Goal: Task Accomplishment & Management: Manage account settings

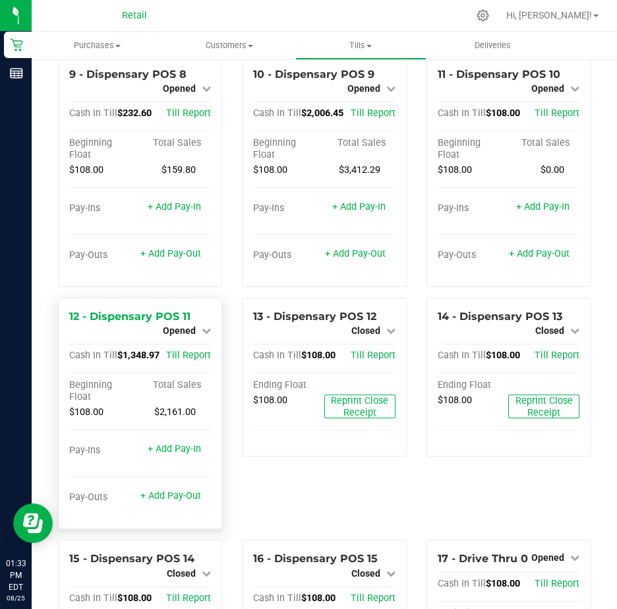
scroll to position [791, 0]
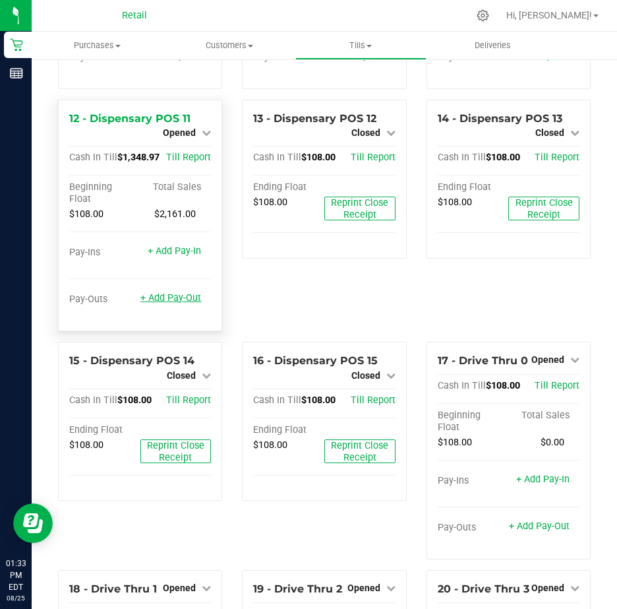
click at [166, 303] on link "+ Add Pay-Out" at bounding box center [170, 297] width 61 height 11
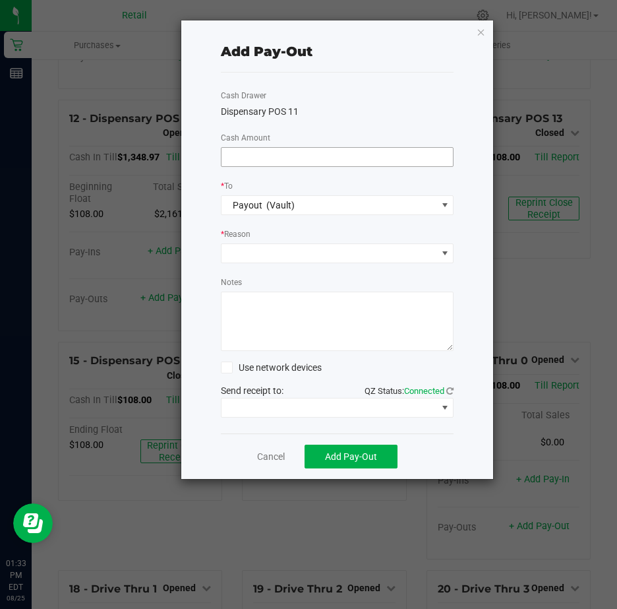
click at [273, 153] on input at bounding box center [338, 157] width 232 height 18
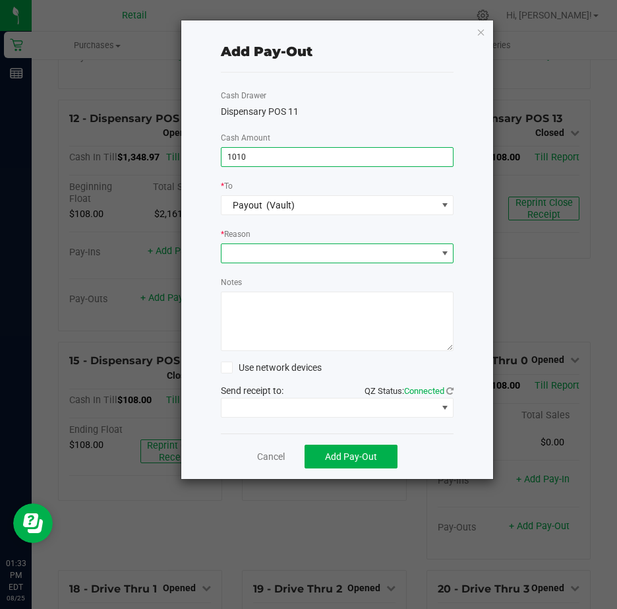
type input "$1,010.00"
click at [445, 253] on span at bounding box center [445, 253] width 11 height 11
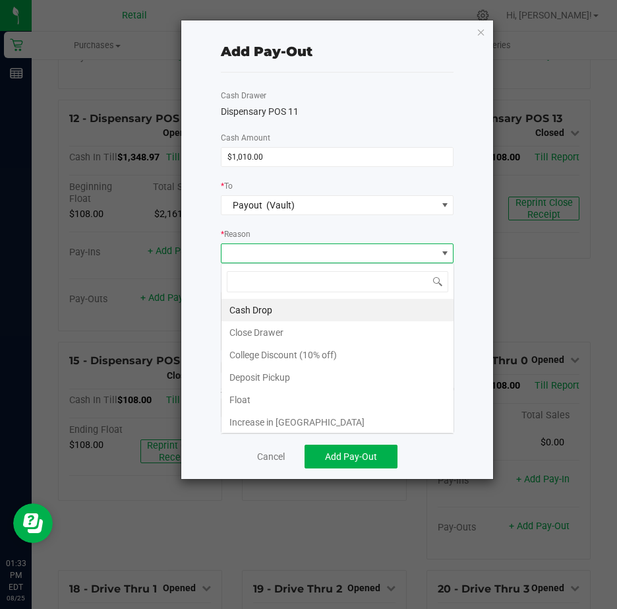
scroll to position [20, 233]
click at [270, 311] on li "Cash Drop" at bounding box center [338, 310] width 232 height 22
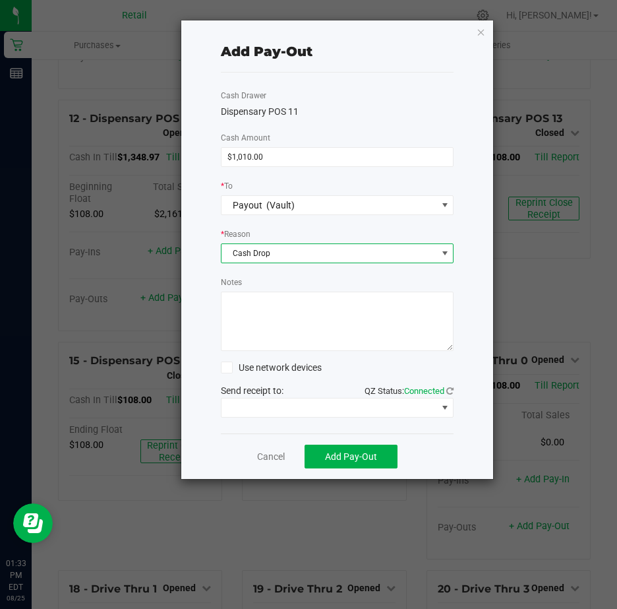
click at [270, 311] on textarea "Notes" at bounding box center [337, 320] width 233 height 59
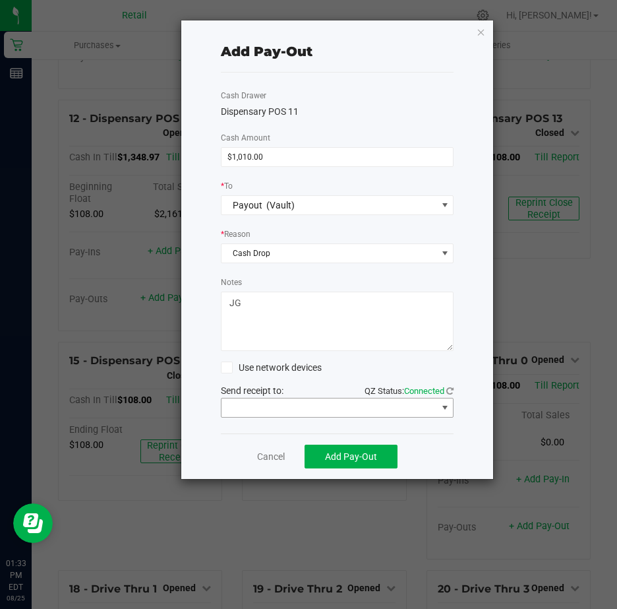
type textarea "JG"
click at [446, 405] on span at bounding box center [445, 407] width 11 height 11
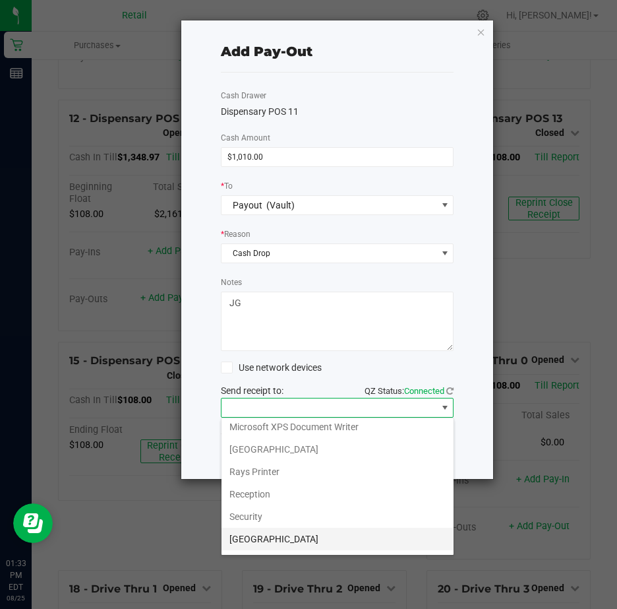
scroll to position [204, 0]
click at [332, 541] on Cutter "Star TSP143IIILAN Cutter" at bounding box center [338, 540] width 232 height 22
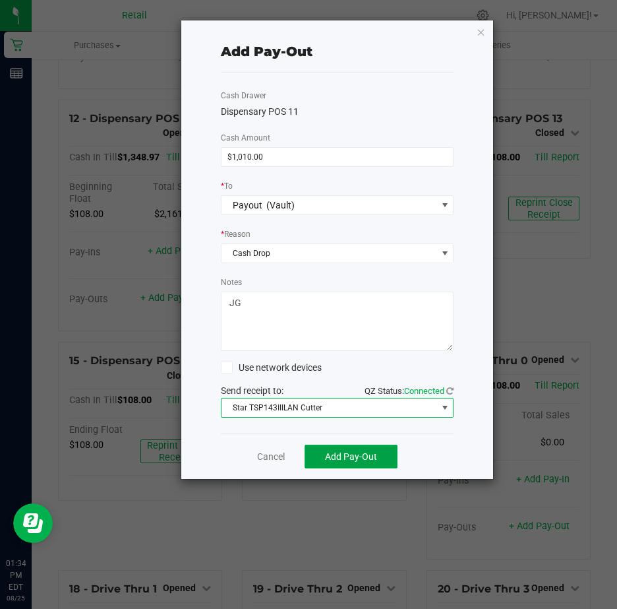
click at [353, 456] on span "Add Pay-Out" at bounding box center [351, 456] width 52 height 11
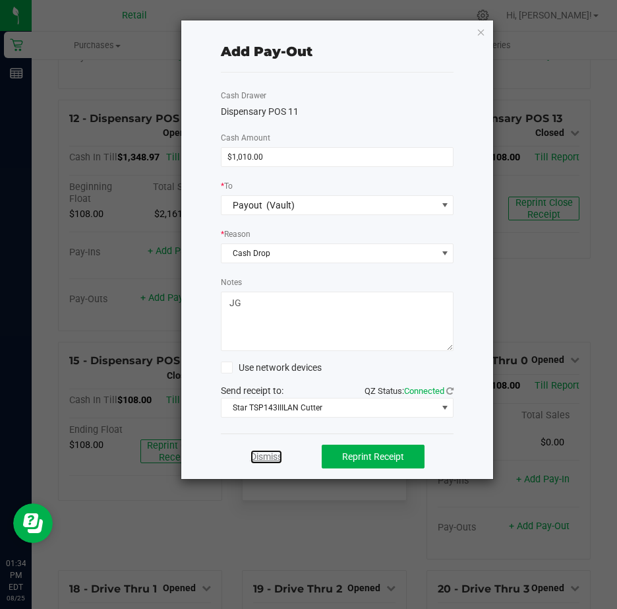
click at [271, 456] on link "Dismiss" at bounding box center [267, 457] width 32 height 14
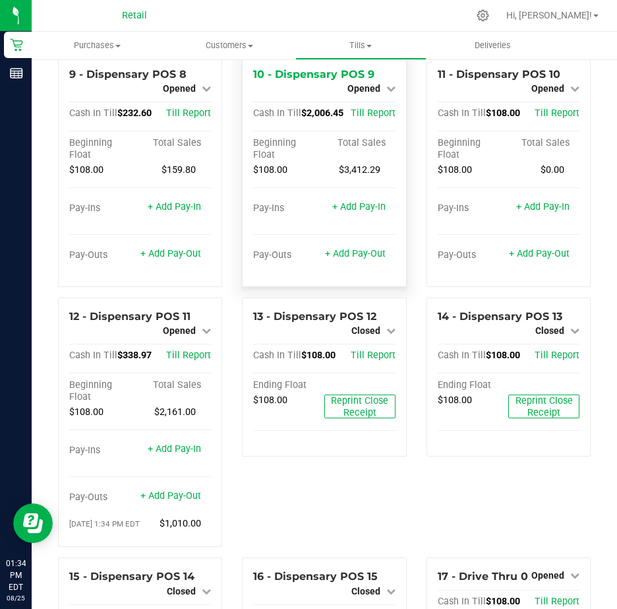
scroll to position [605, 0]
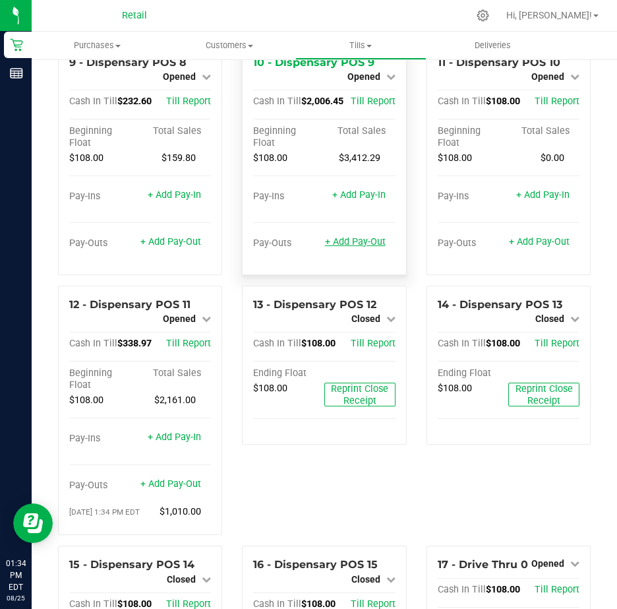
click at [346, 247] on link "+ Add Pay-Out" at bounding box center [355, 241] width 61 height 11
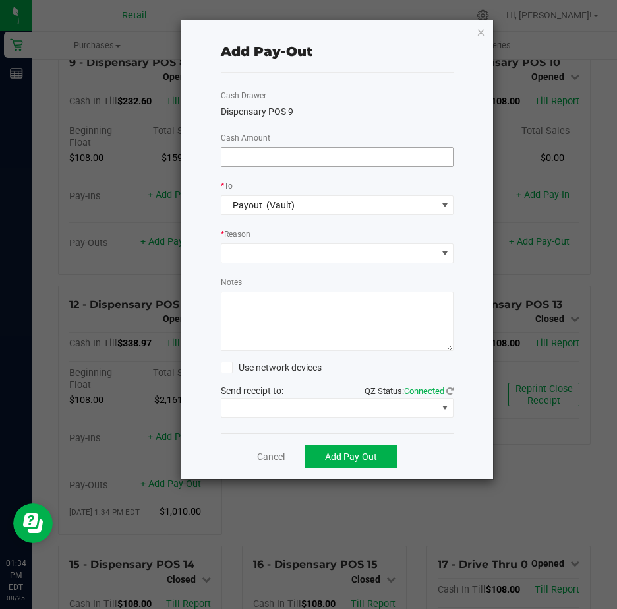
click at [260, 156] on input at bounding box center [338, 157] width 232 height 18
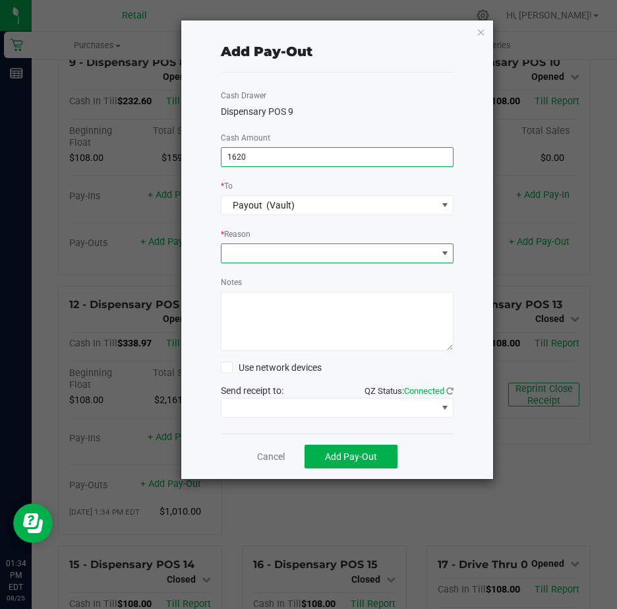
type input "$1,620.00"
click at [444, 249] on span at bounding box center [445, 253] width 11 height 11
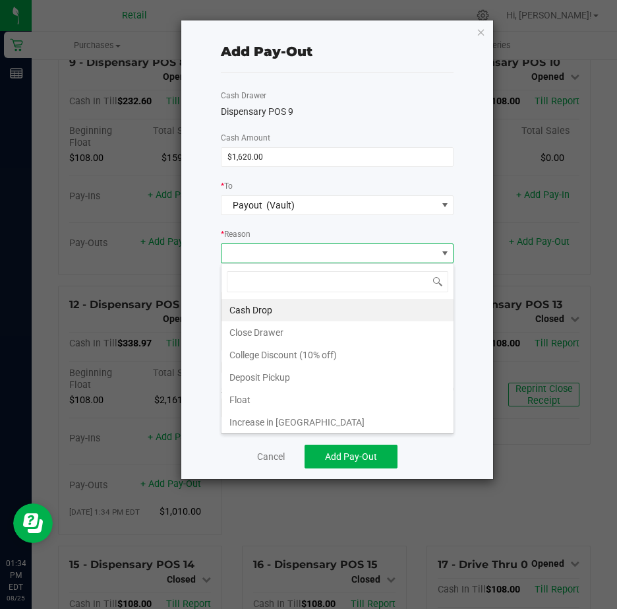
scroll to position [20, 233]
click at [274, 314] on li "Cash Drop" at bounding box center [338, 310] width 232 height 22
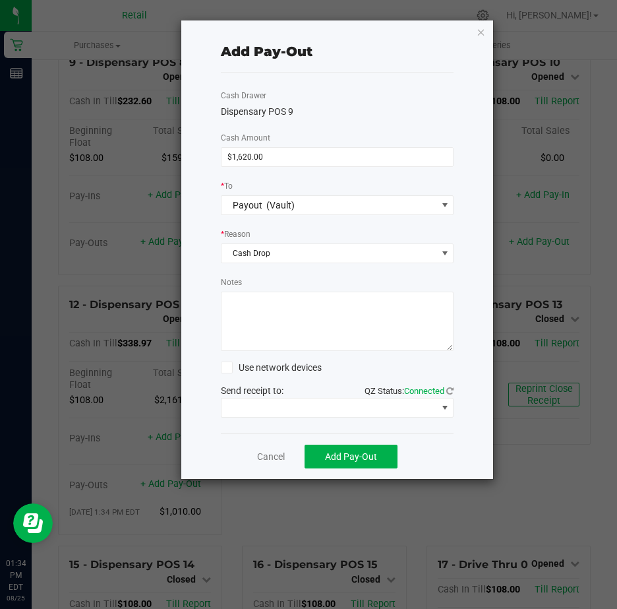
click at [279, 304] on textarea "Notes" at bounding box center [337, 320] width 233 height 59
type textarea "JG"
click at [447, 407] on span at bounding box center [445, 407] width 11 height 11
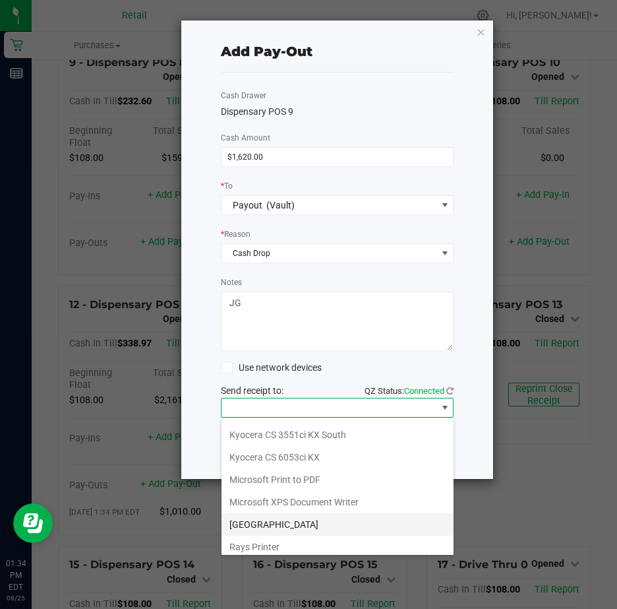
scroll to position [204, 0]
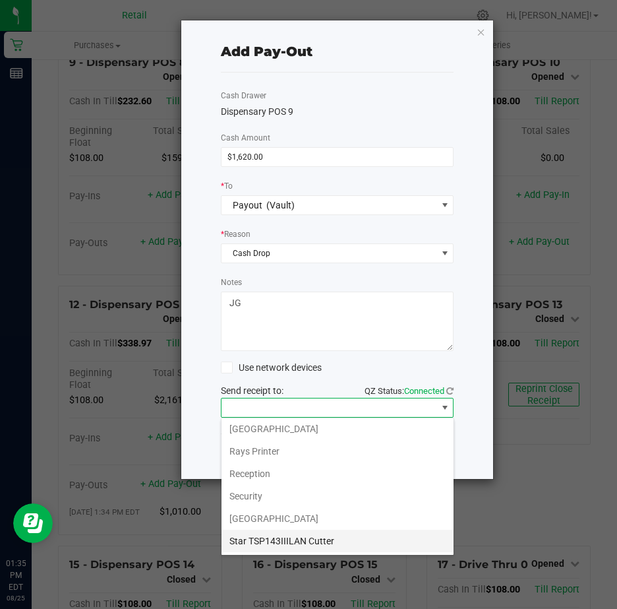
click at [311, 537] on Cutter "Star TSP143IIILAN Cutter" at bounding box center [338, 540] width 232 height 22
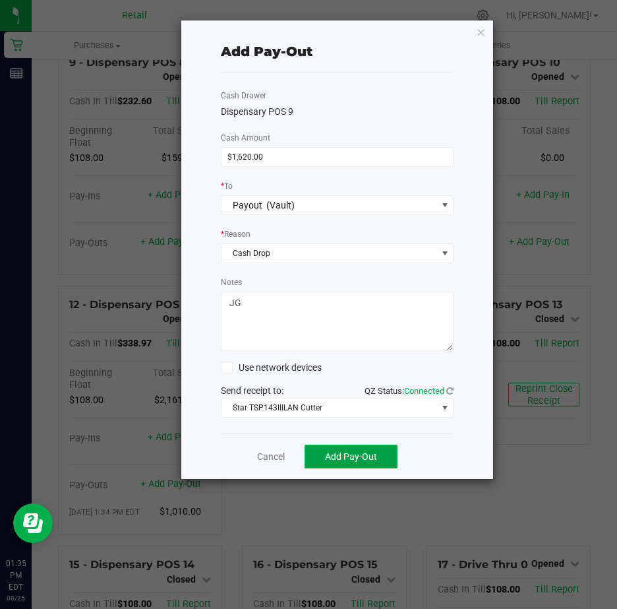
click at [345, 454] on span "Add Pay-Out" at bounding box center [351, 456] width 52 height 11
click at [268, 459] on link "Dismiss" at bounding box center [267, 457] width 32 height 14
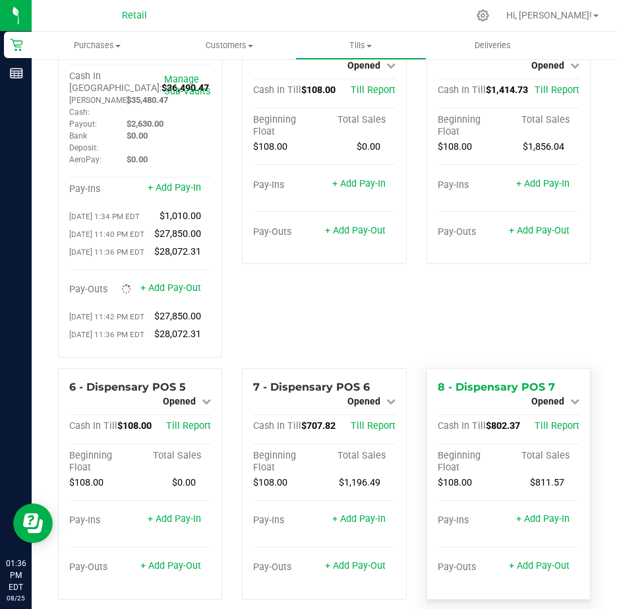
scroll to position [0, 0]
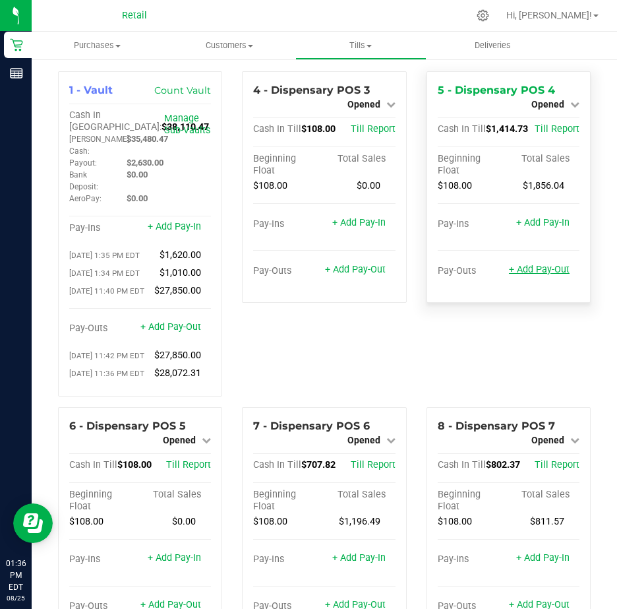
click at [520, 268] on link "+ Add Pay-Out" at bounding box center [539, 269] width 61 height 11
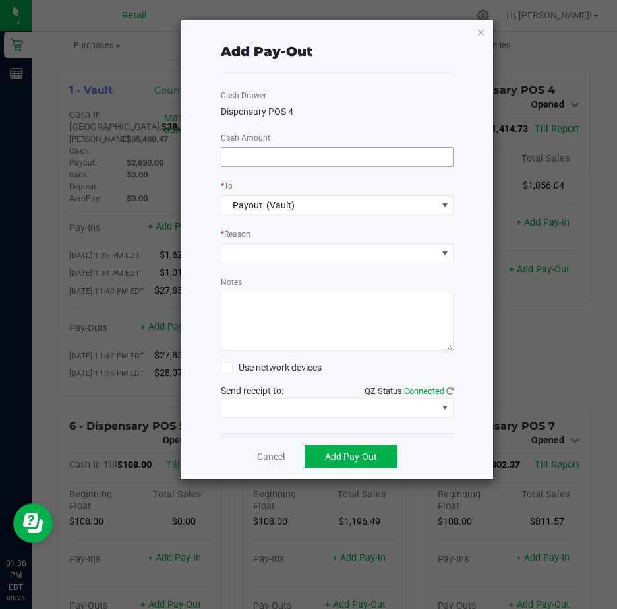
click at [272, 156] on input at bounding box center [338, 157] width 232 height 18
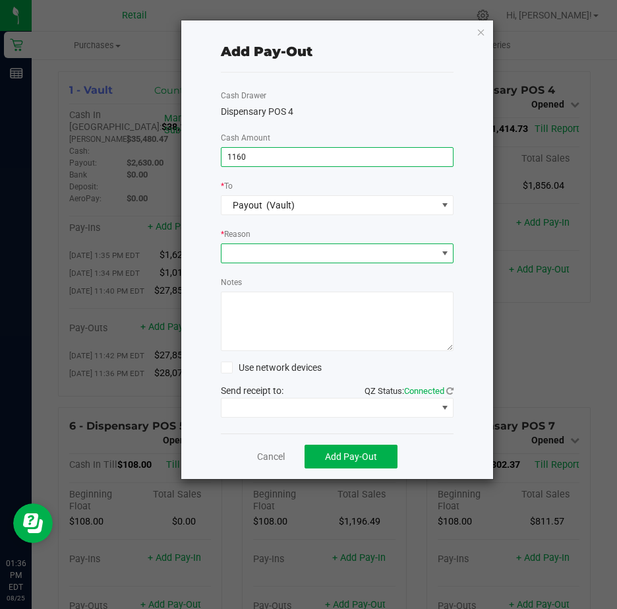
type input "$1,160.00"
click at [443, 251] on span at bounding box center [445, 253] width 11 height 11
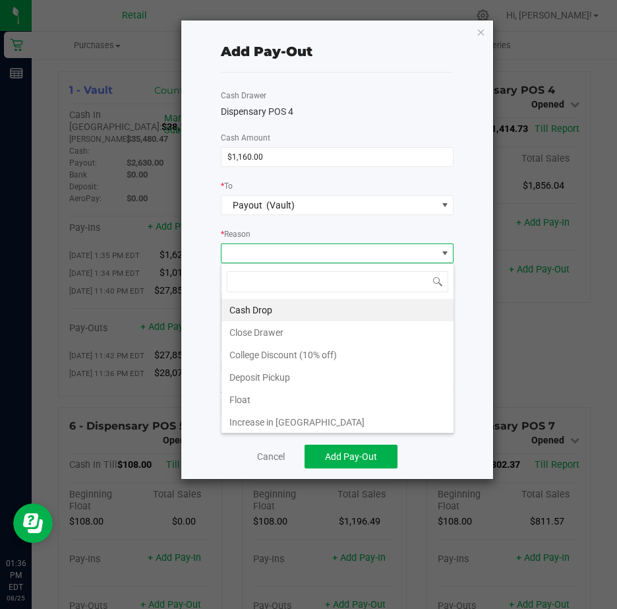
scroll to position [20, 233]
click at [272, 307] on li "Cash Drop" at bounding box center [338, 310] width 232 height 22
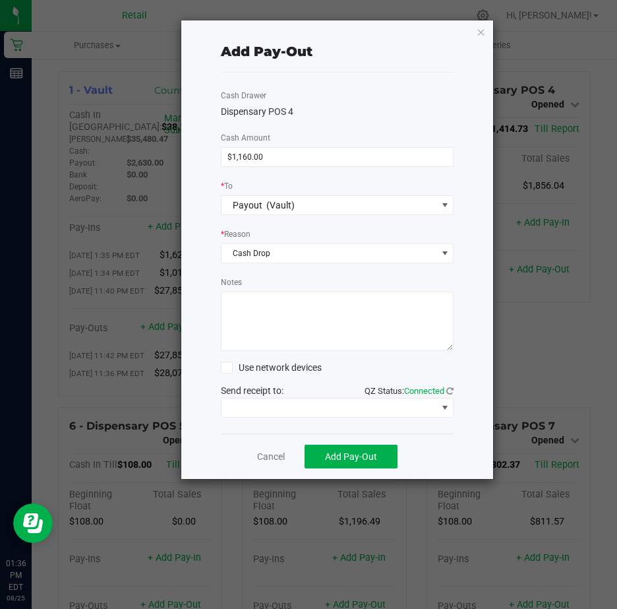
click at [272, 307] on textarea "Notes" at bounding box center [337, 320] width 233 height 59
type textarea "JG"
click at [445, 407] on span at bounding box center [445, 407] width 11 height 11
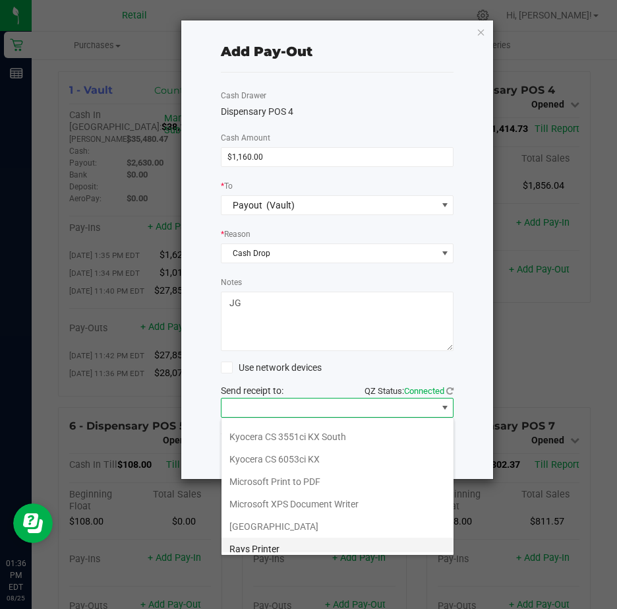
scroll to position [204, 0]
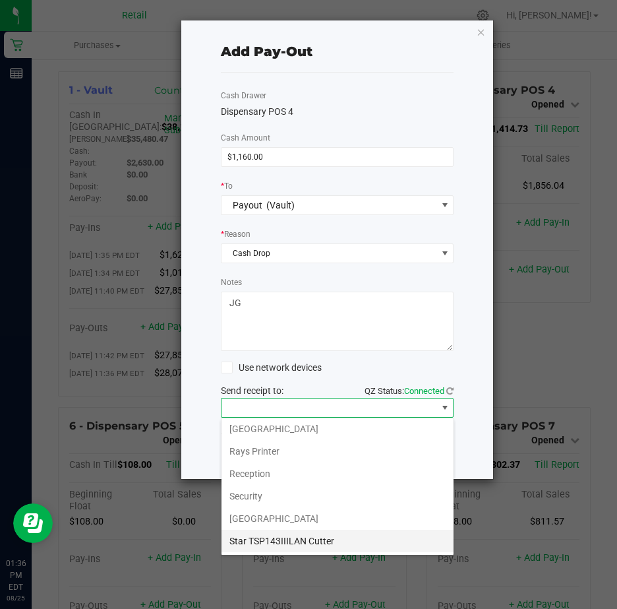
click at [340, 541] on Cutter "Star TSP143IIILAN Cutter" at bounding box center [338, 540] width 232 height 22
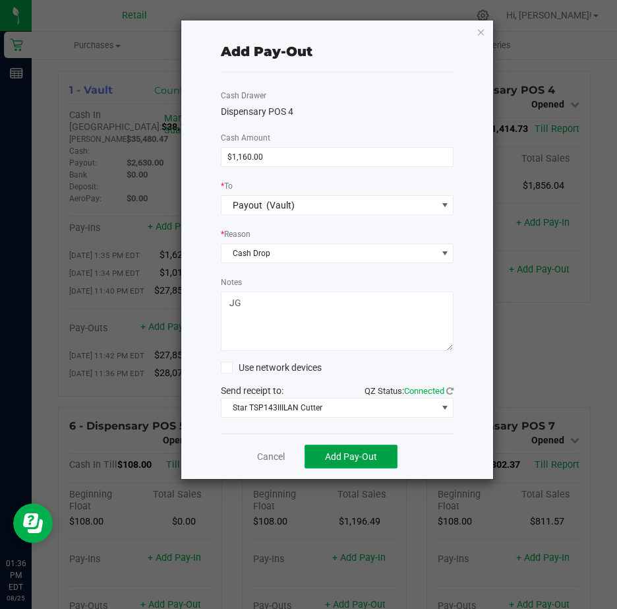
click at [358, 454] on span "Add Pay-Out" at bounding box center [351, 456] width 52 height 11
click at [266, 458] on link "Dismiss" at bounding box center [267, 457] width 32 height 14
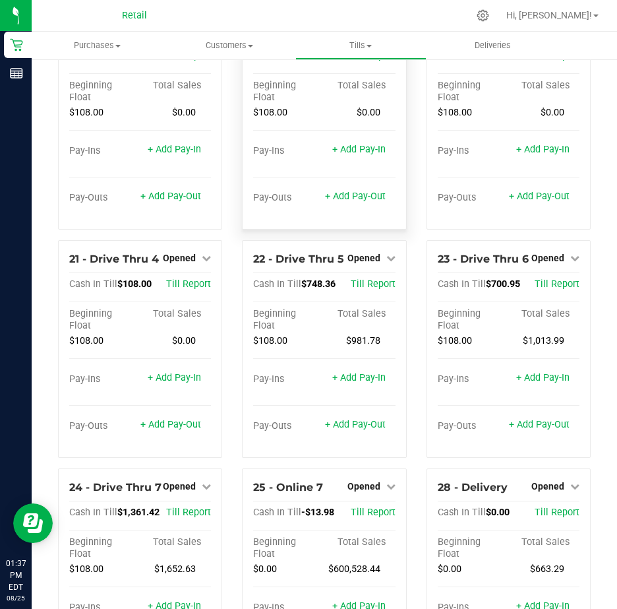
scroll to position [1673, 0]
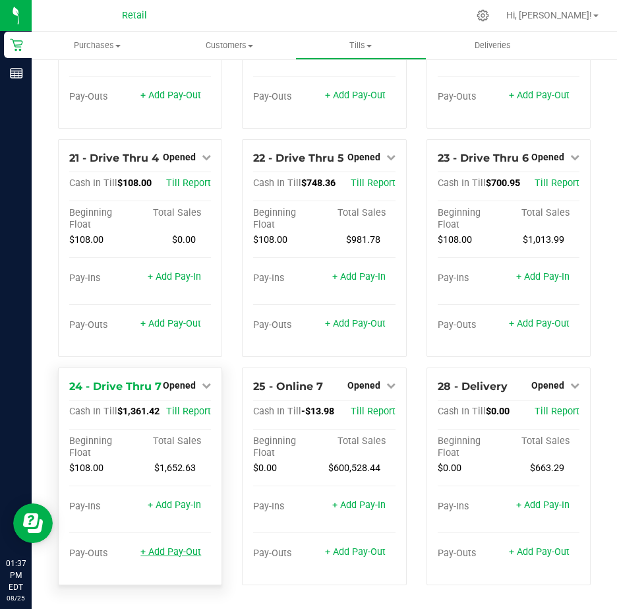
click at [169, 546] on link "+ Add Pay-Out" at bounding box center [170, 551] width 61 height 11
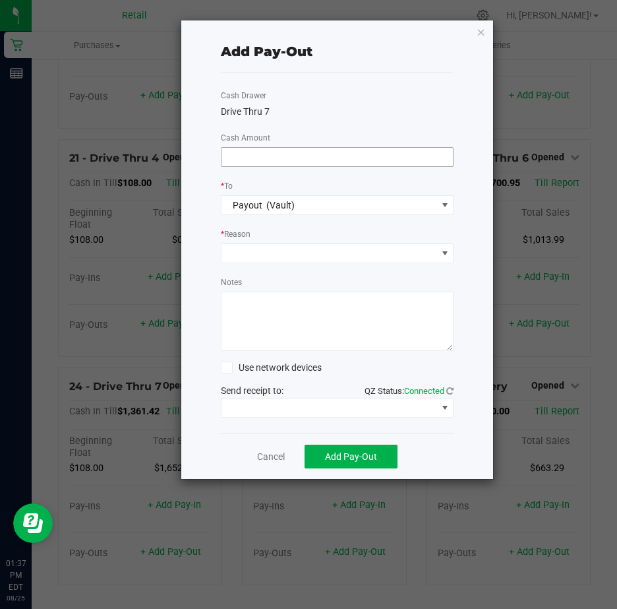
click at [260, 151] on input at bounding box center [338, 157] width 232 height 18
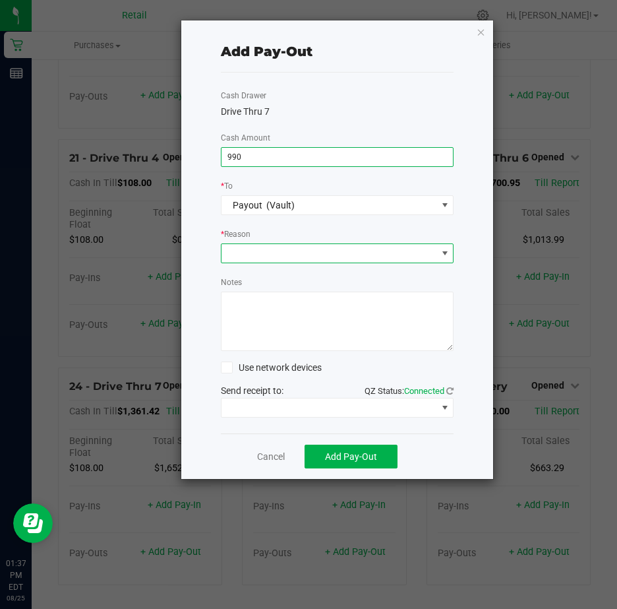
type input "$990.00"
click at [444, 251] on span at bounding box center [445, 253] width 11 height 11
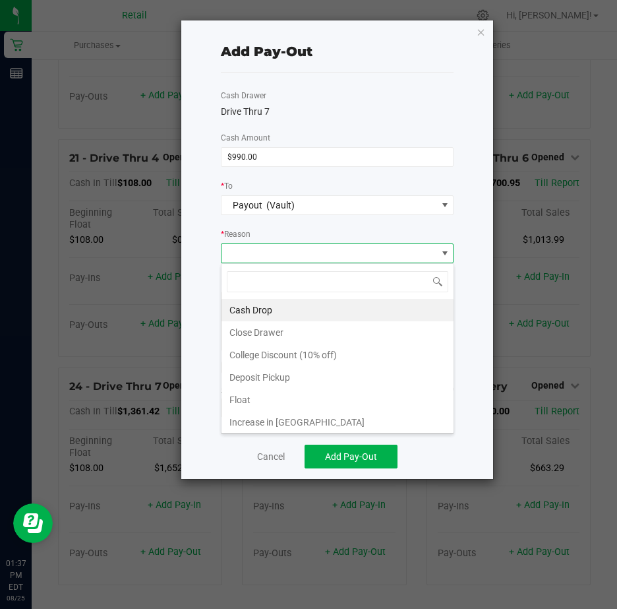
scroll to position [20, 233]
click at [268, 309] on li "Cash Drop" at bounding box center [338, 310] width 232 height 22
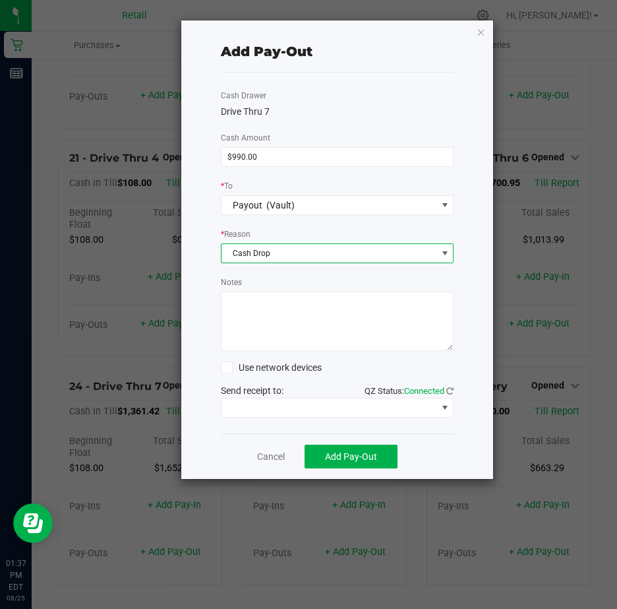
click at [256, 311] on textarea "Notes" at bounding box center [337, 320] width 233 height 59
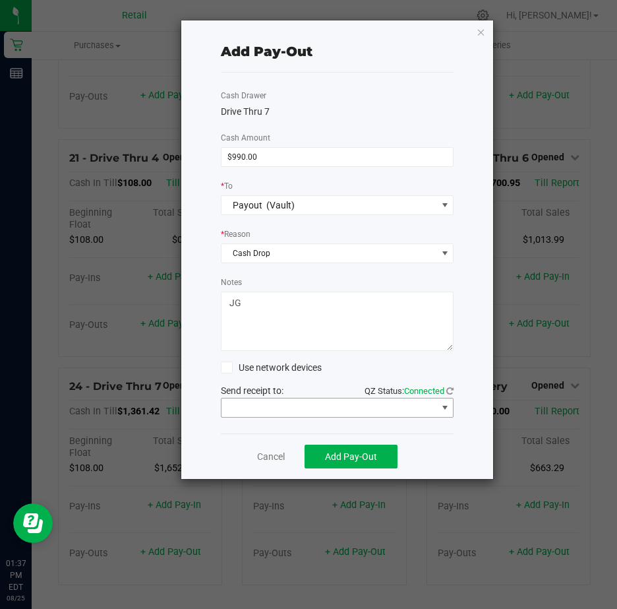
type textarea "JG"
click at [446, 407] on span at bounding box center [445, 407] width 11 height 11
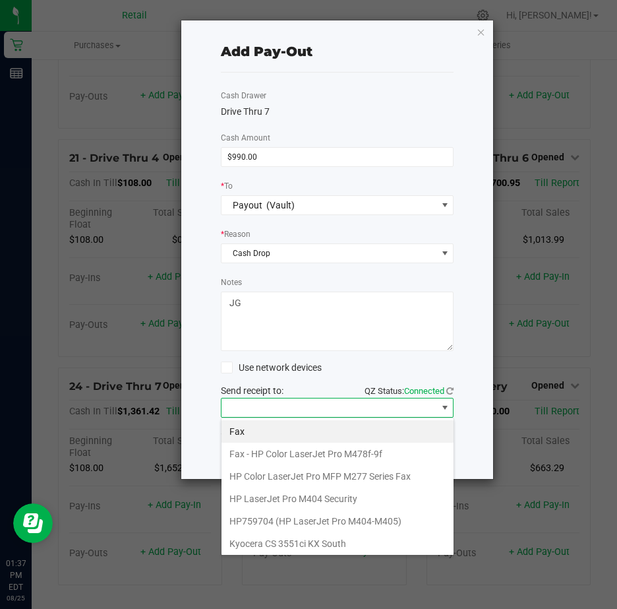
scroll to position [204, 0]
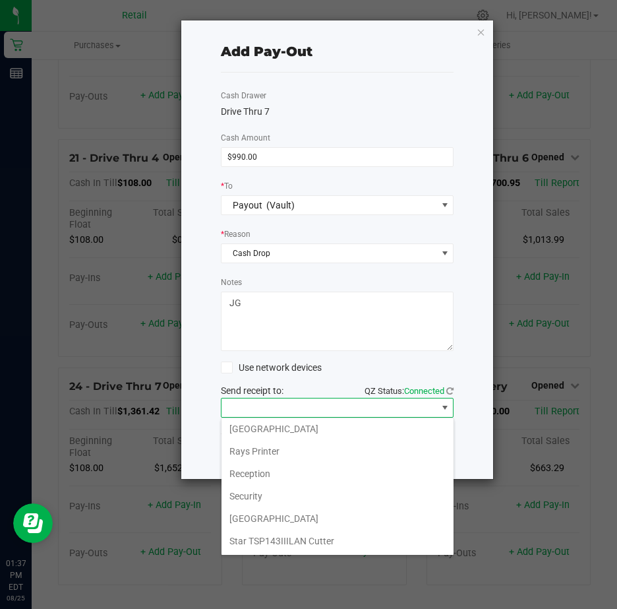
click at [320, 539] on Cutter "Star TSP143IIILAN Cutter" at bounding box center [338, 540] width 232 height 22
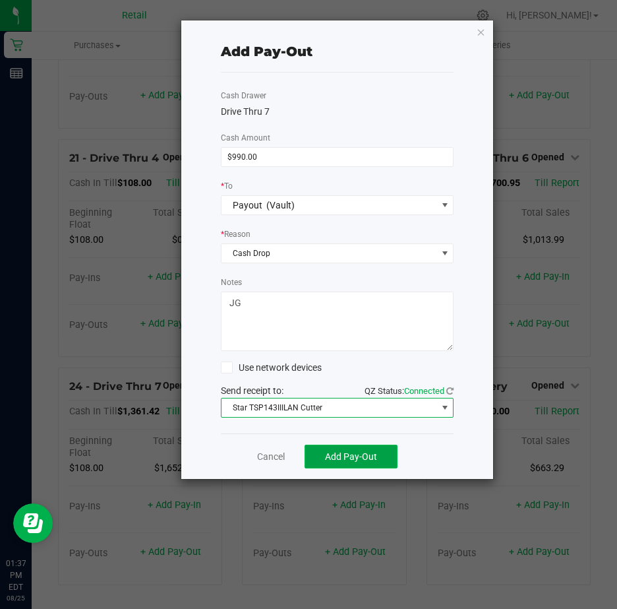
click at [362, 456] on span "Add Pay-Out" at bounding box center [351, 456] width 52 height 11
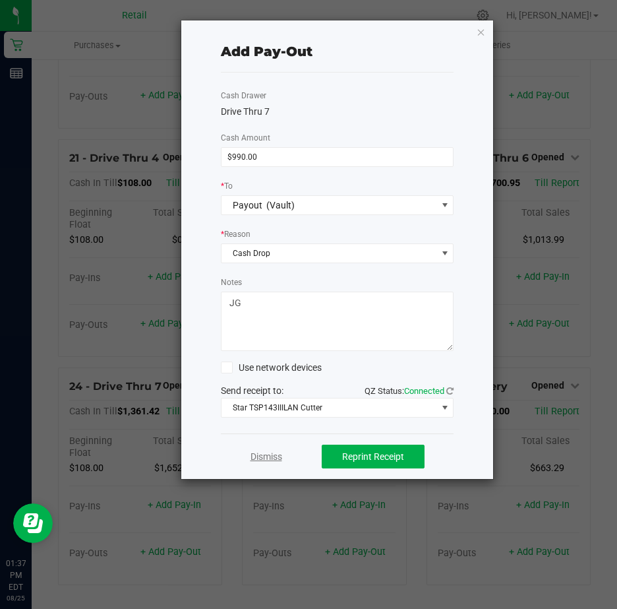
click at [264, 455] on link "Dismiss" at bounding box center [267, 457] width 32 height 14
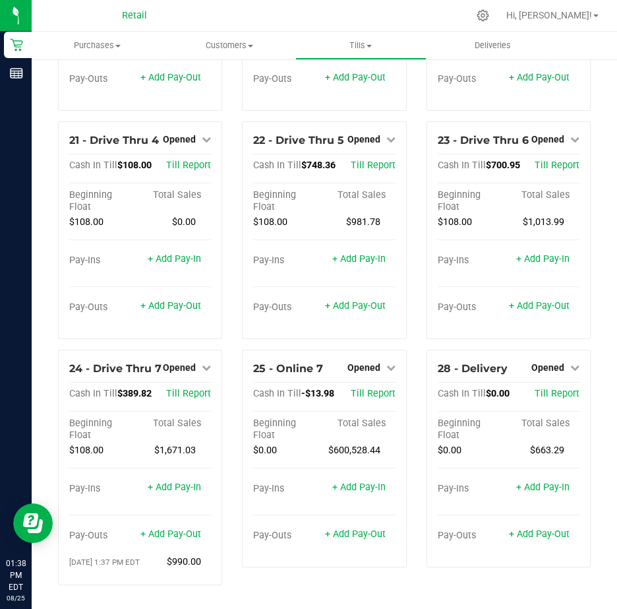
scroll to position [1662, 0]
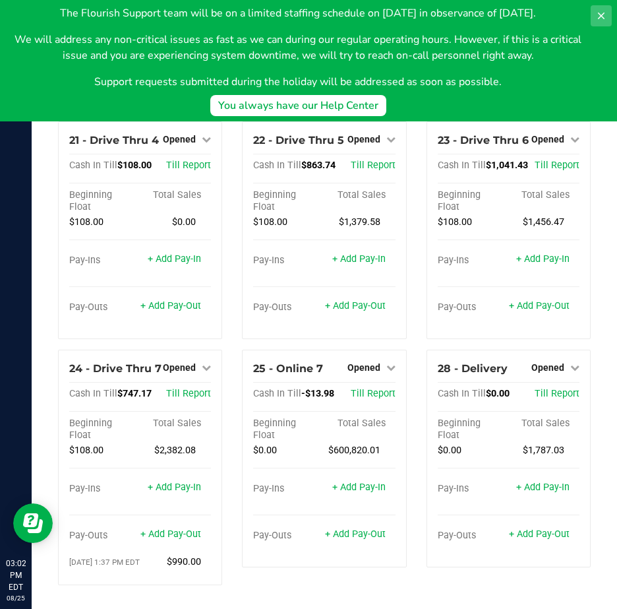
click at [605, 13] on icon at bounding box center [601, 16] width 11 height 11
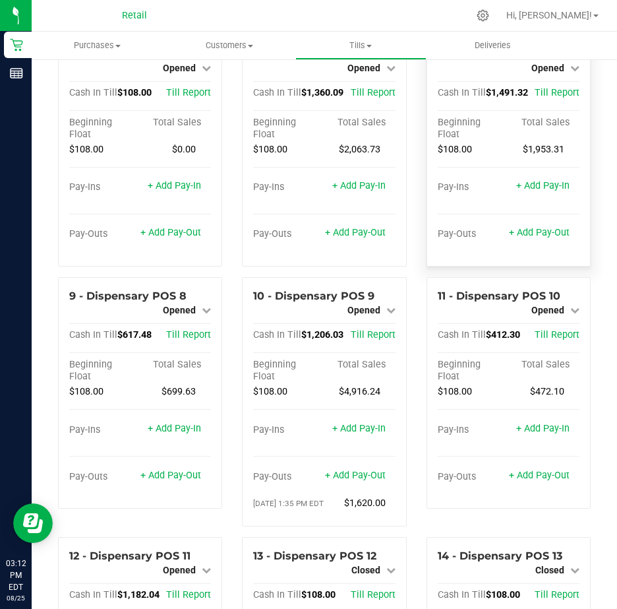
scroll to position [396, 0]
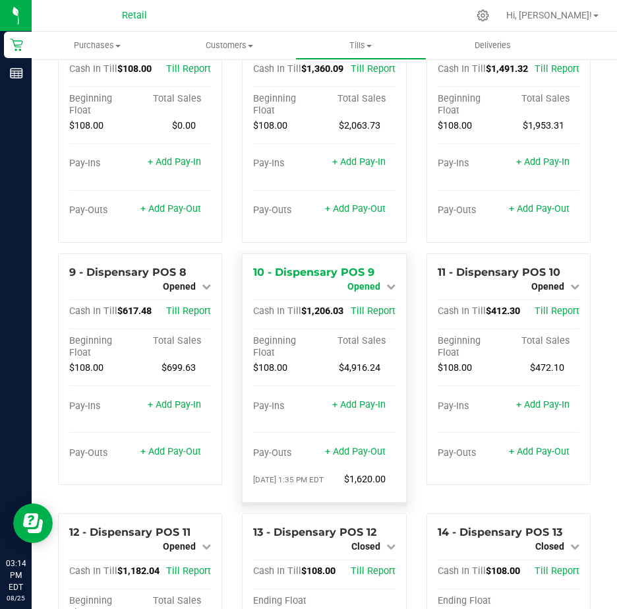
click at [387, 291] on icon at bounding box center [390, 286] width 9 height 9
click at [359, 303] on link "Close Till" at bounding box center [365, 297] width 36 height 11
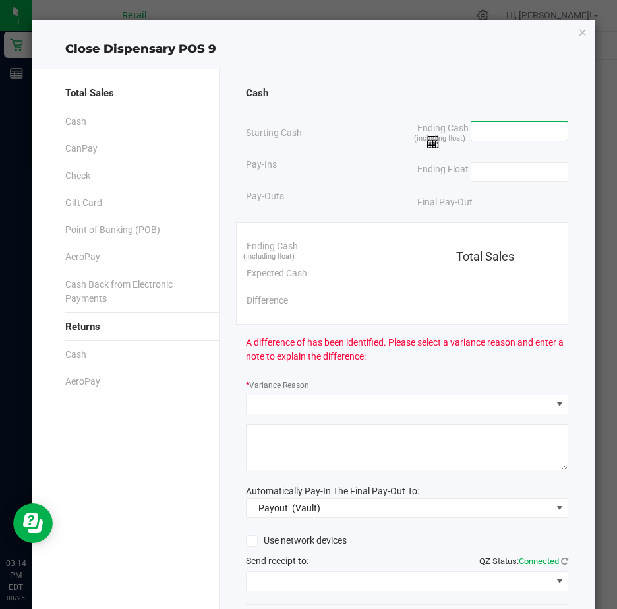
click at [493, 131] on input at bounding box center [519, 131] width 97 height 18
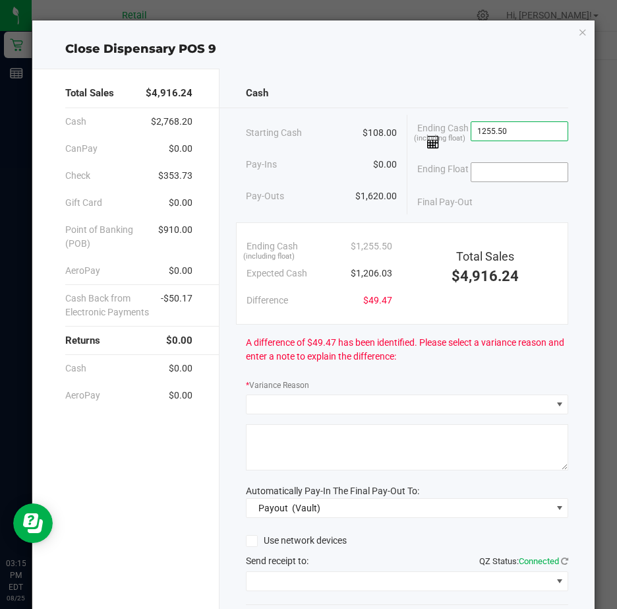
type input "$1,255.50"
click at [493, 168] on input at bounding box center [519, 172] width 97 height 18
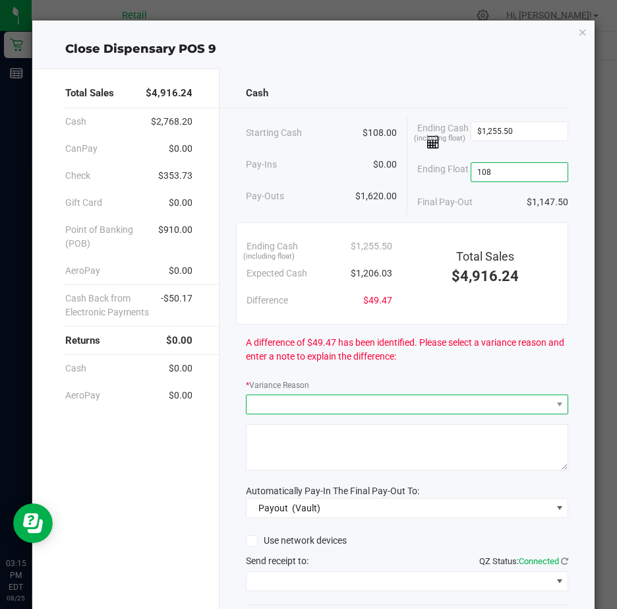
type input "$108.00"
click at [279, 407] on span at bounding box center [399, 404] width 305 height 18
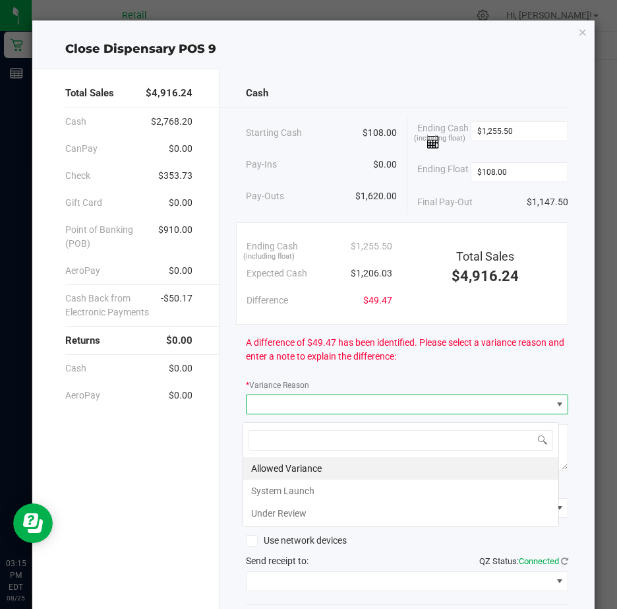
scroll to position [20, 317]
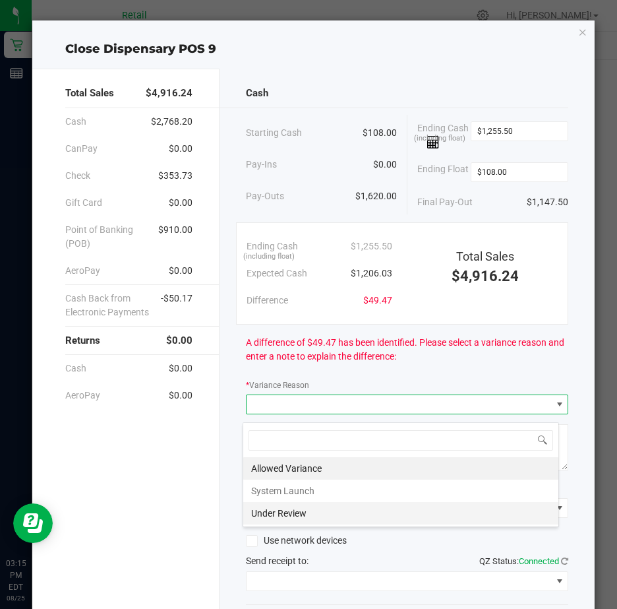
drag, startPoint x: 260, startPoint y: 508, endPoint x: 262, endPoint y: 483, distance: 25.1
click at [260, 508] on li "Under Review" at bounding box center [400, 513] width 315 height 22
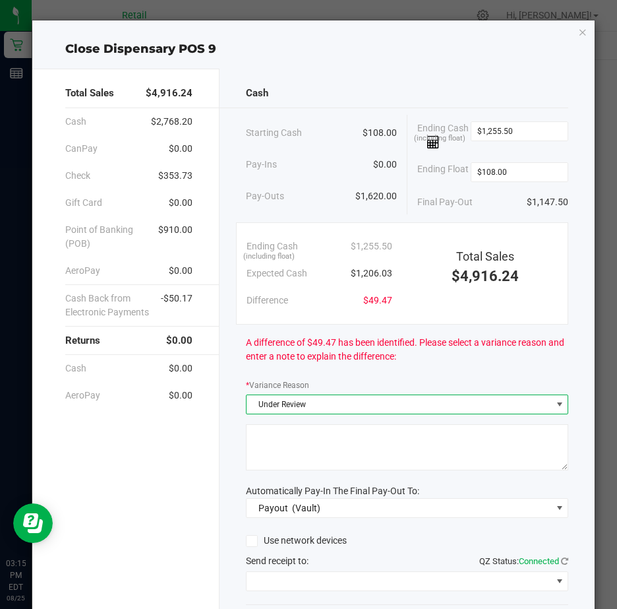
click at [276, 442] on textarea at bounding box center [407, 447] width 322 height 46
click at [268, 451] on textarea at bounding box center [407, 447] width 322 height 46
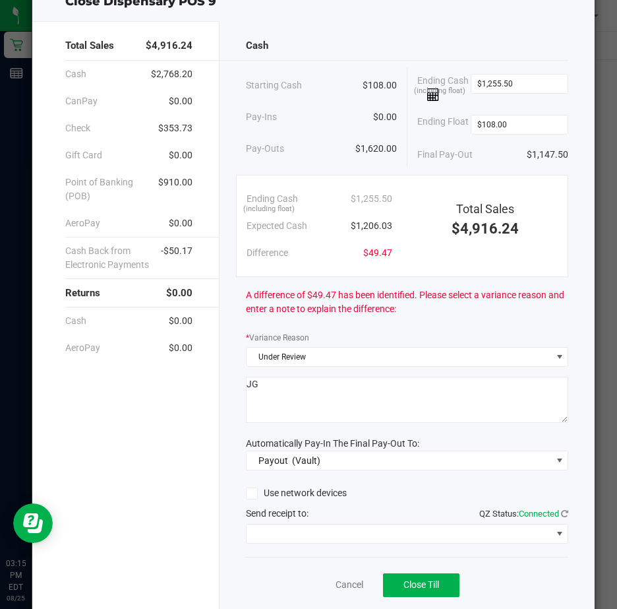
scroll to position [98, 0]
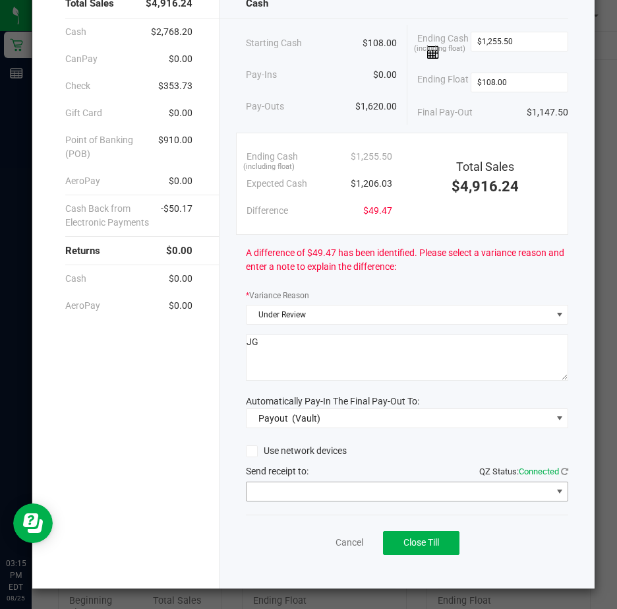
type textarea "JG"
click at [555, 487] on span at bounding box center [560, 491] width 11 height 11
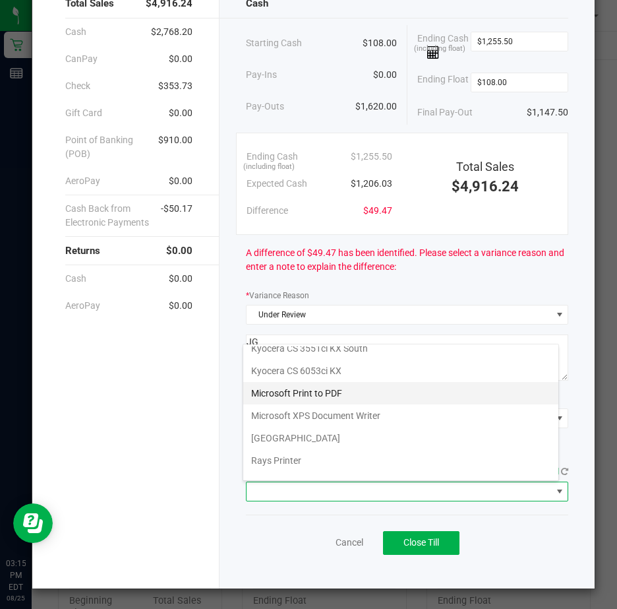
scroll to position [204, 0]
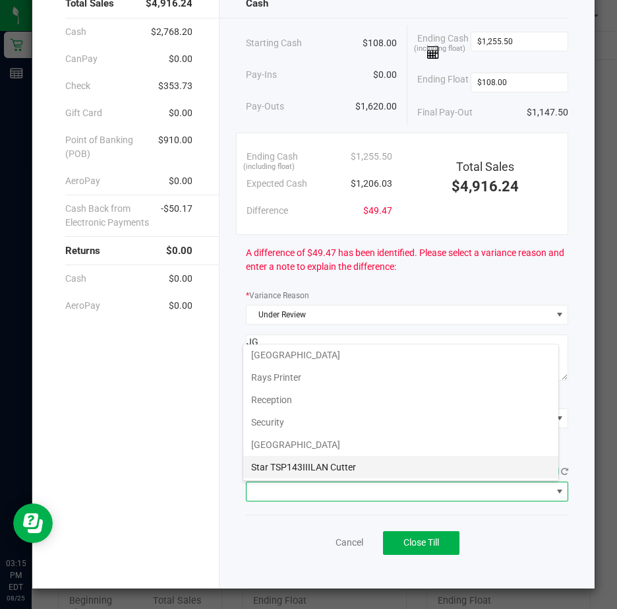
click at [364, 469] on Cutter "Star TSP143IIILAN Cutter" at bounding box center [400, 467] width 315 height 22
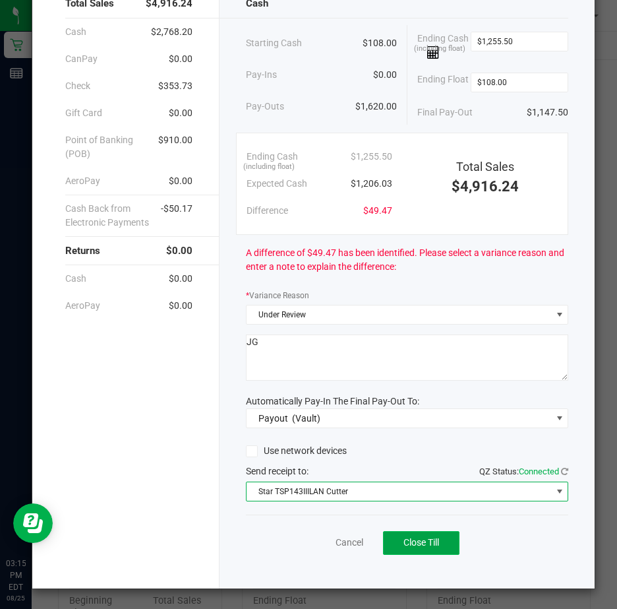
click at [404, 537] on span "Close Till" at bounding box center [422, 542] width 36 height 11
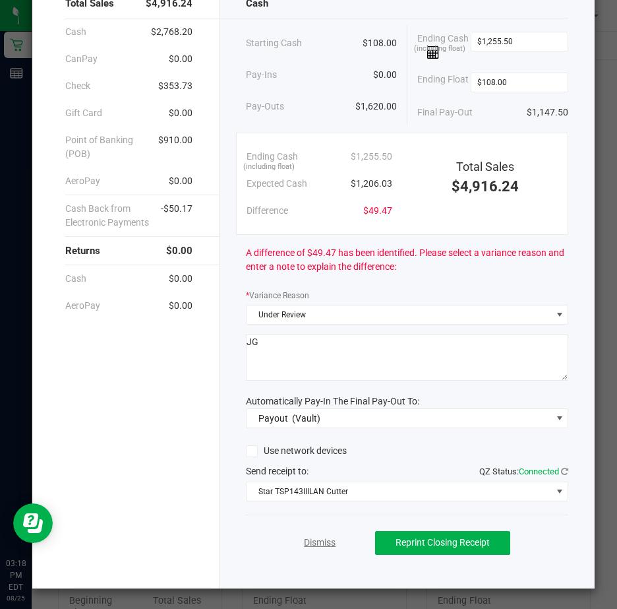
click at [315, 542] on link "Dismiss" at bounding box center [320, 542] width 32 height 14
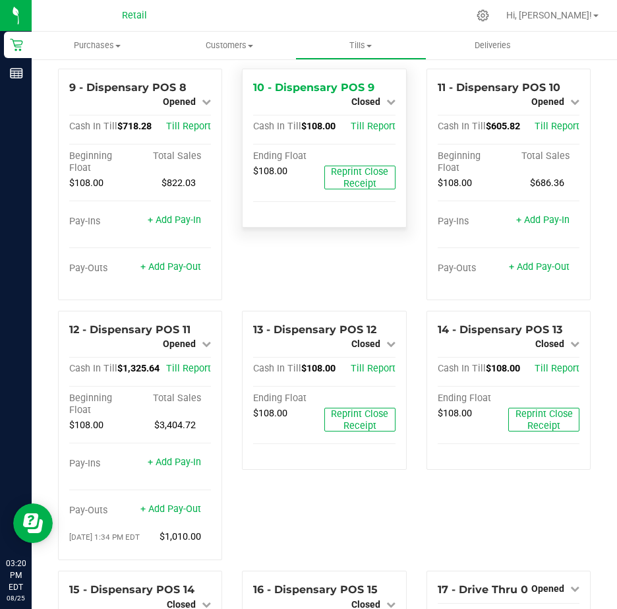
scroll to position [593, 0]
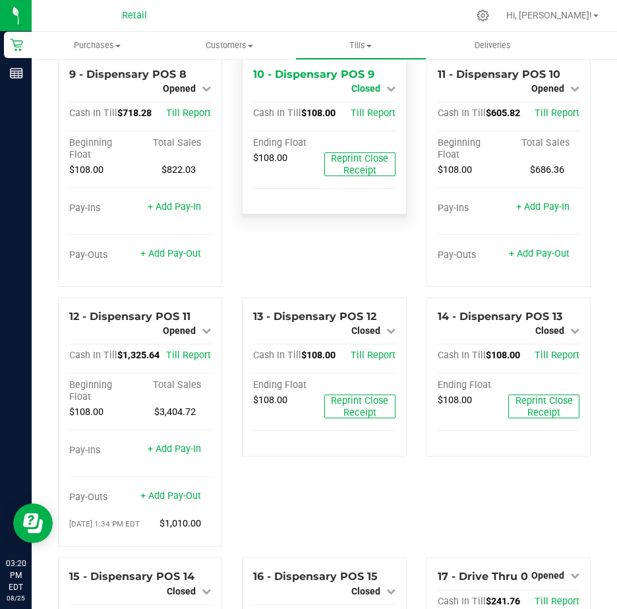
click at [386, 93] on icon at bounding box center [390, 88] width 9 height 9
click at [369, 105] on link "Open Till" at bounding box center [365, 99] width 35 height 11
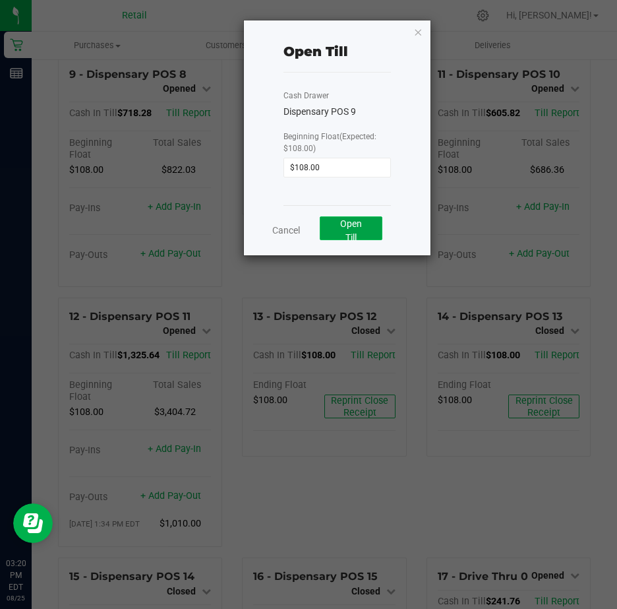
click at [347, 223] on span "Open Till" at bounding box center [351, 230] width 22 height 24
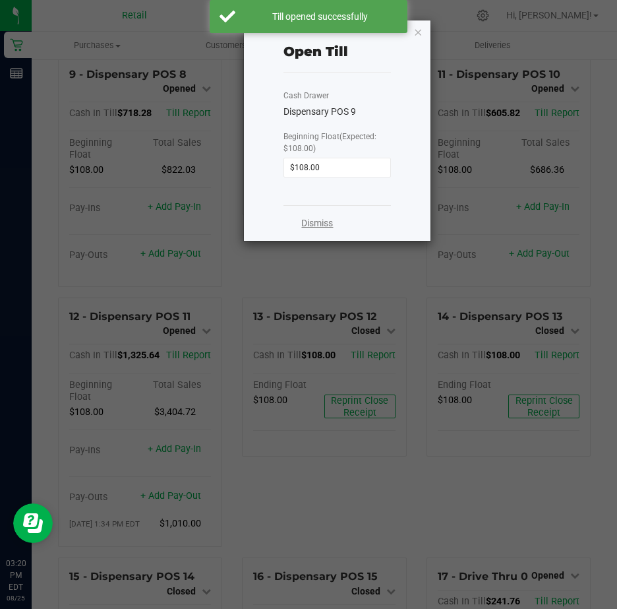
click at [322, 220] on link "Dismiss" at bounding box center [317, 223] width 32 height 14
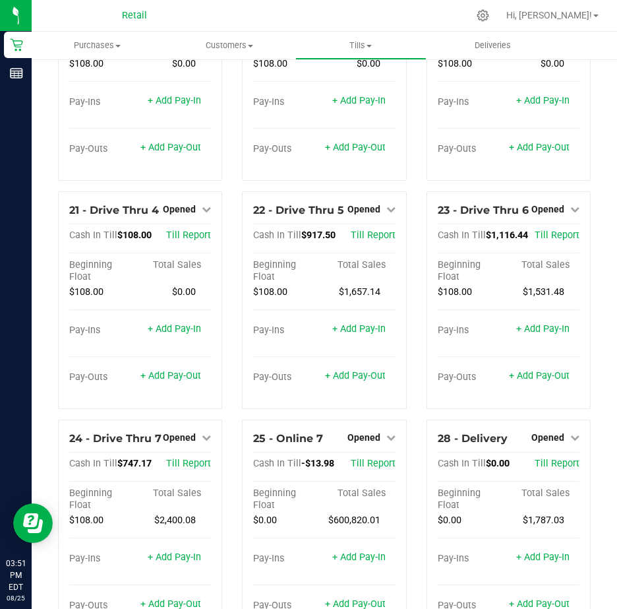
scroll to position [1451, 0]
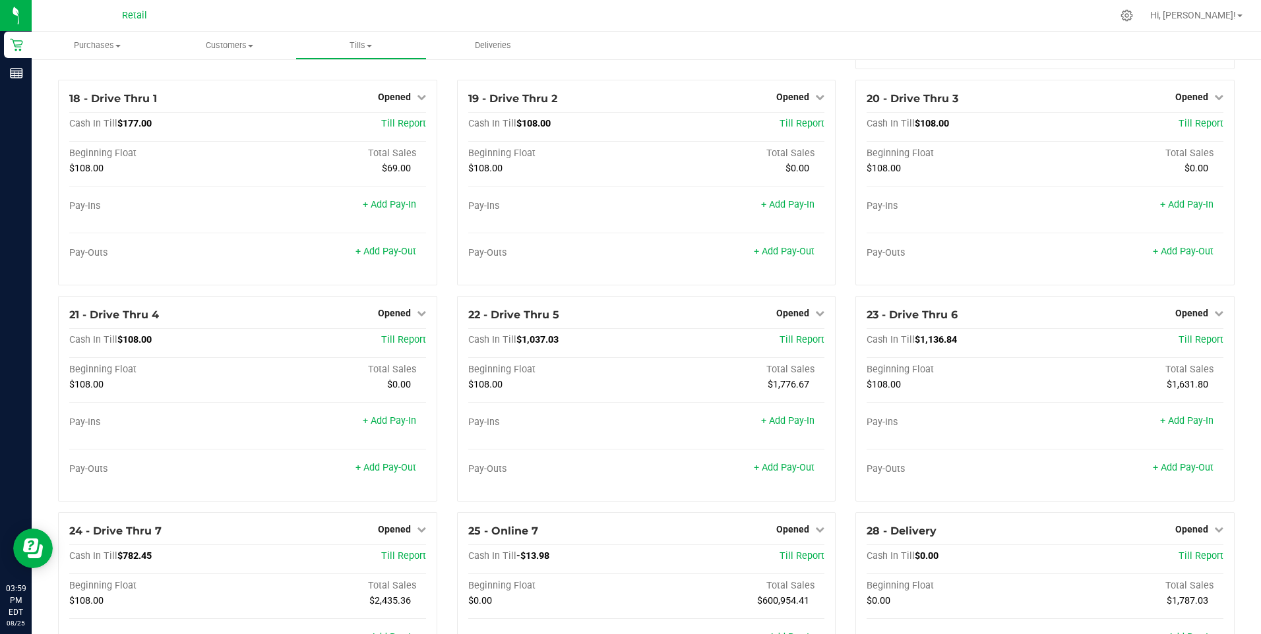
scroll to position [1187, 0]
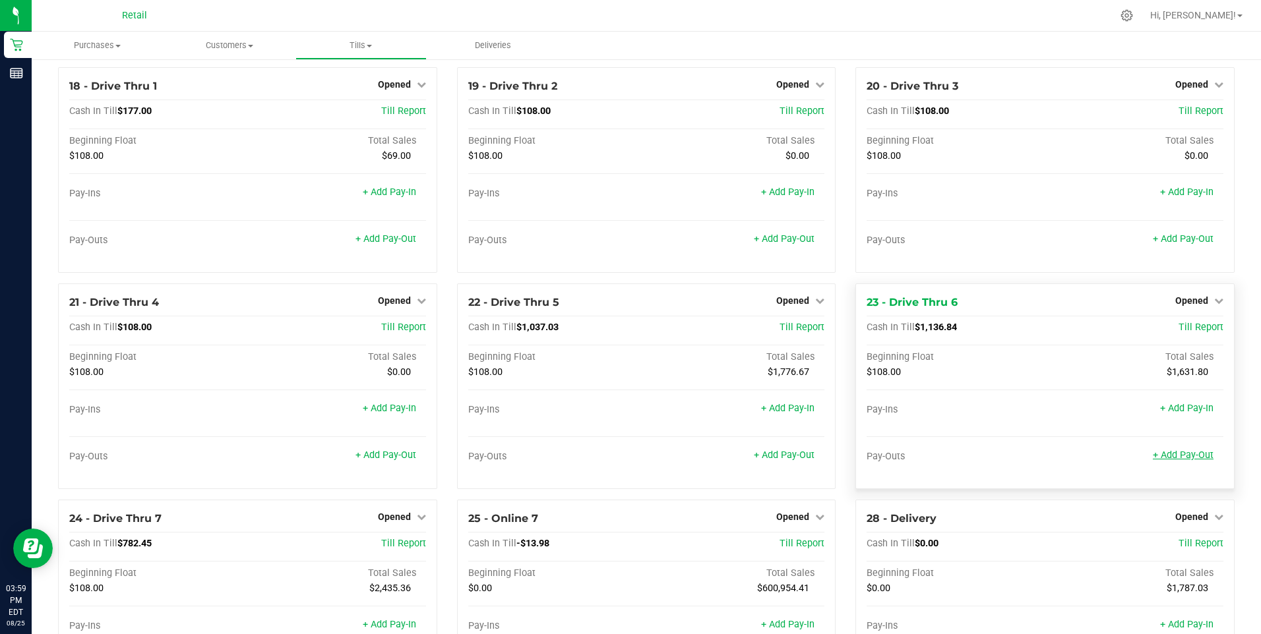
click at [617, 459] on link "+ Add Pay-Out" at bounding box center [1183, 455] width 61 height 11
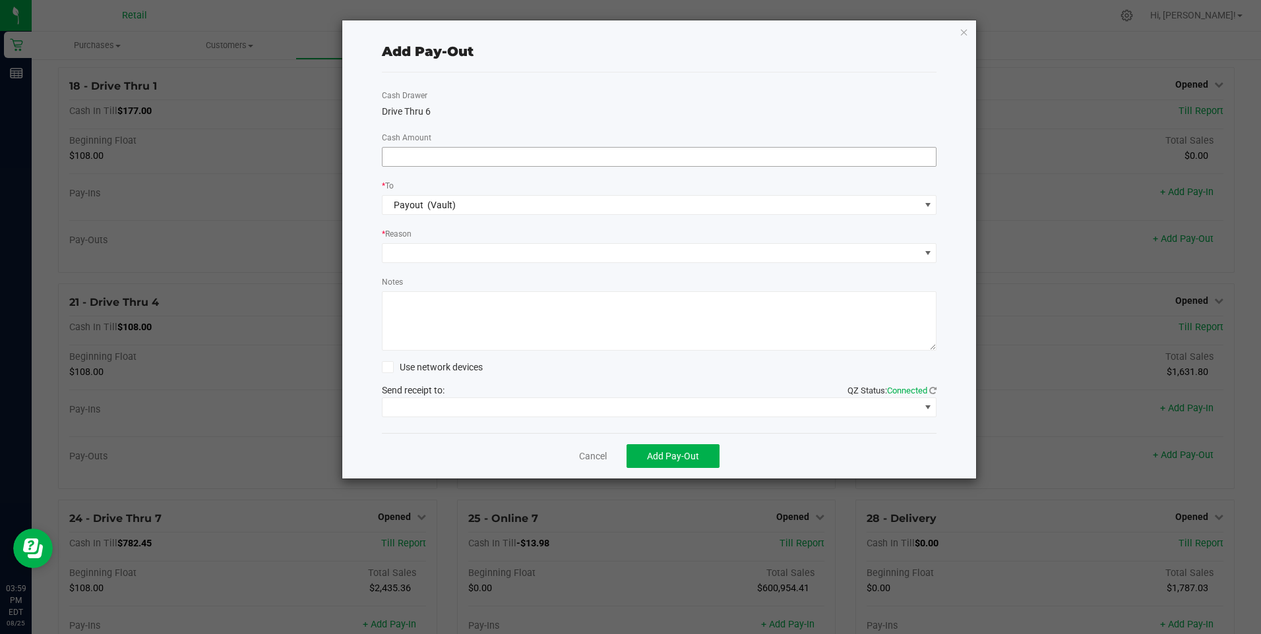
click at [418, 156] on input at bounding box center [659, 157] width 554 height 18
type input "$820.00"
click at [438, 252] on span at bounding box center [650, 253] width 537 height 18
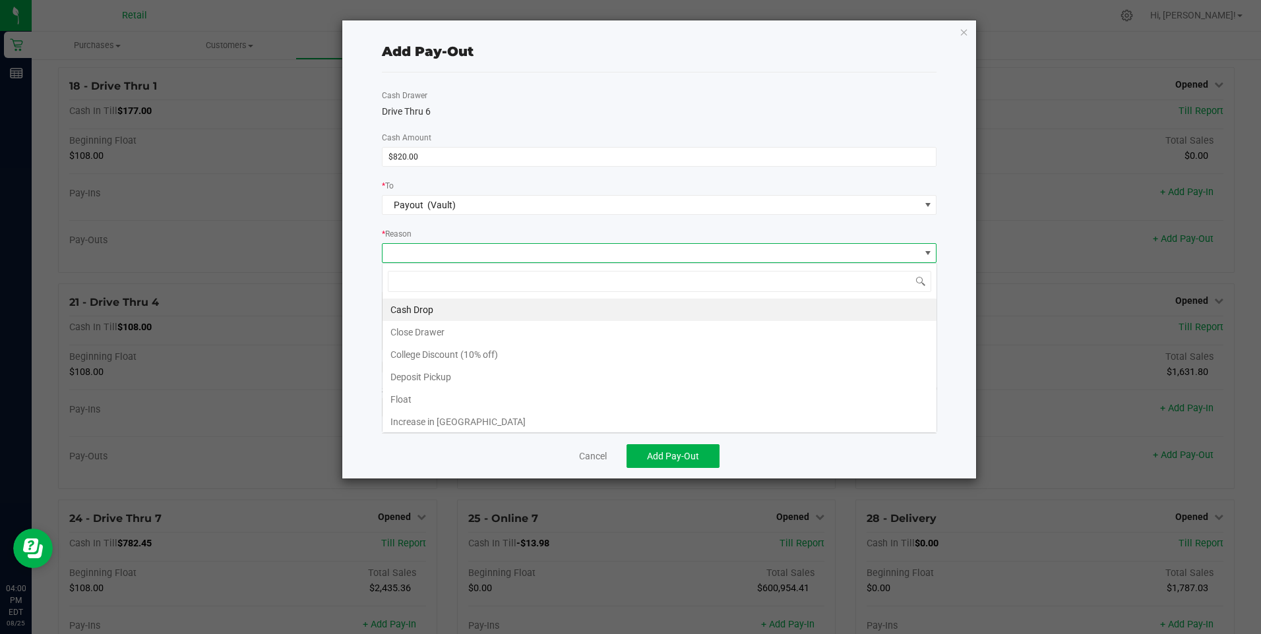
scroll to position [20, 555]
drag, startPoint x: 446, startPoint y: 309, endPoint x: 431, endPoint y: 305, distance: 15.7
click at [446, 309] on li "Cash Drop" at bounding box center [659, 310] width 554 height 22
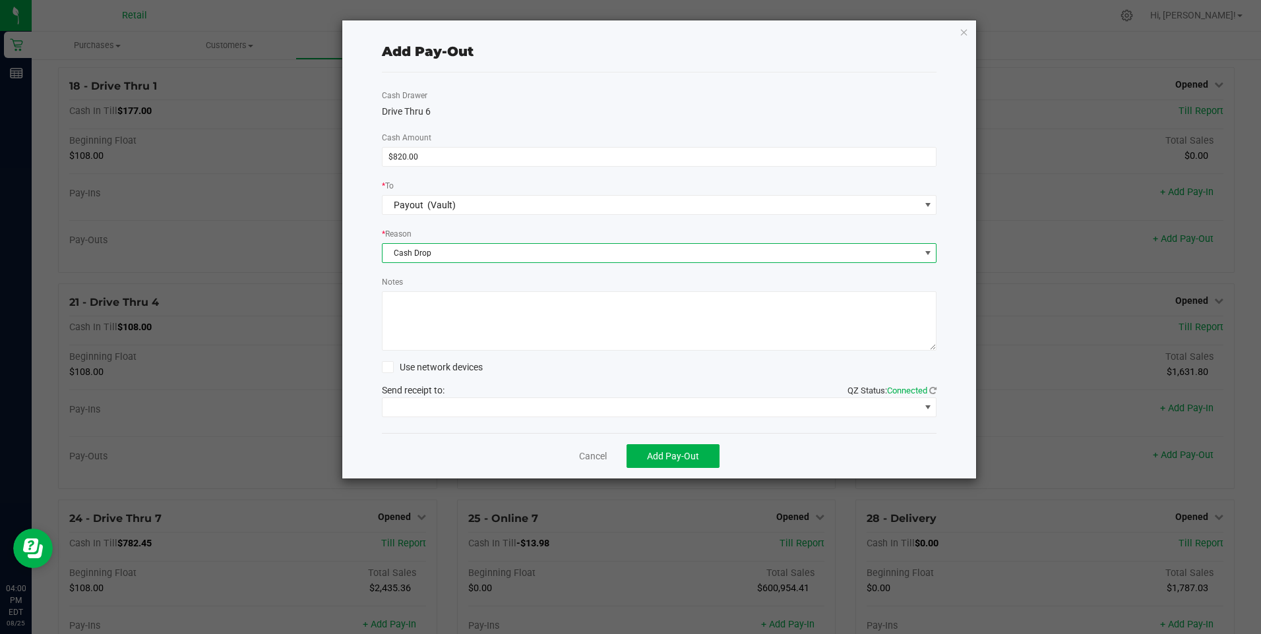
click at [422, 302] on textarea "Notes" at bounding box center [659, 320] width 555 height 59
type textarea "JG"
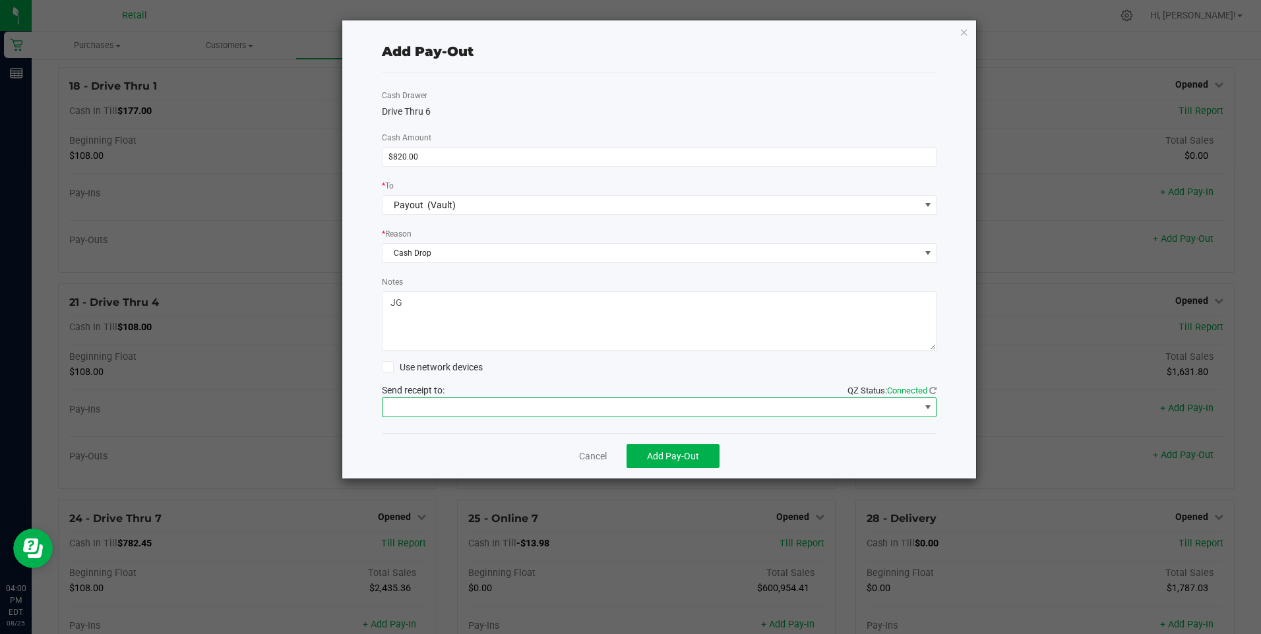
drag, startPoint x: 929, startPoint y: 405, endPoint x: 922, endPoint y: 405, distance: 7.3
click at [617, 405] on span at bounding box center [927, 407] width 11 height 11
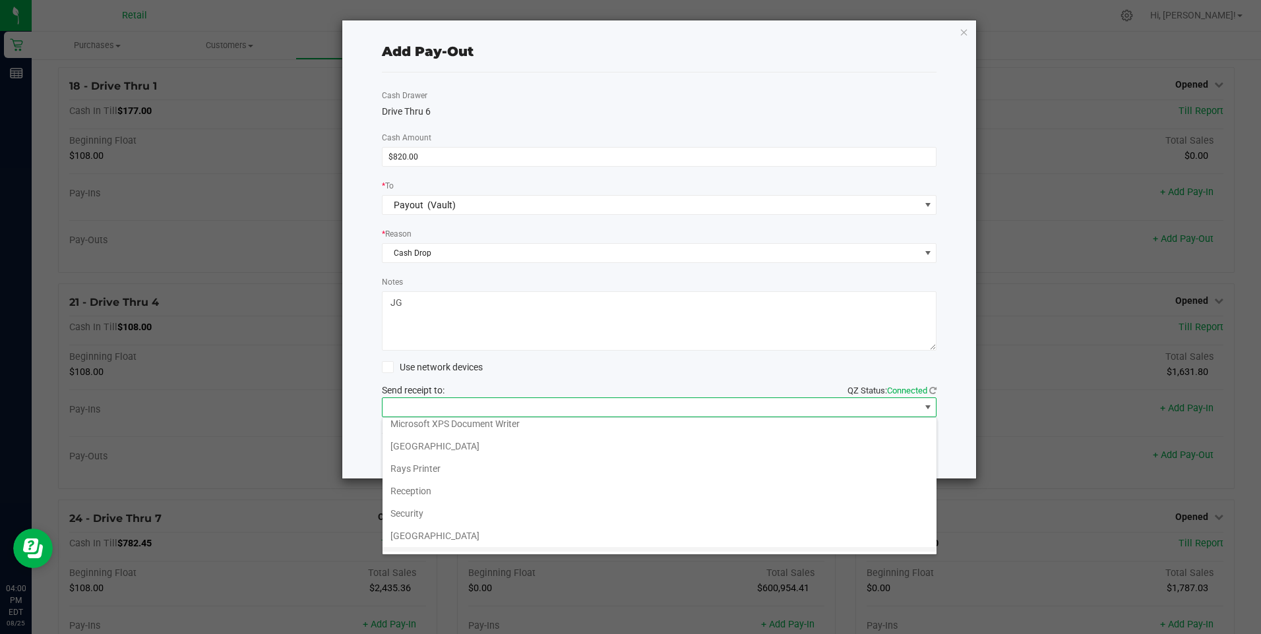
scroll to position [204, 0]
click at [523, 537] on Cutter "Star TSP143IIILAN Cutter" at bounding box center [659, 540] width 554 height 22
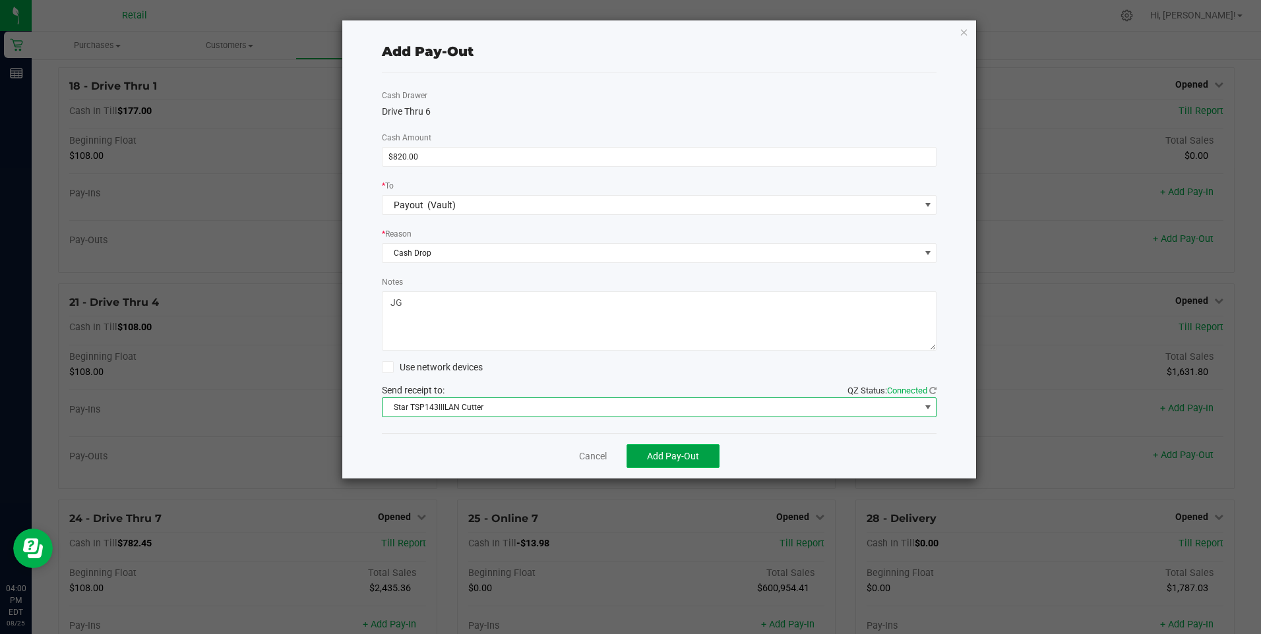
click at [617, 455] on span "Add Pay-Out" at bounding box center [673, 456] width 52 height 11
click at [589, 457] on link "Dismiss" at bounding box center [588, 457] width 32 height 14
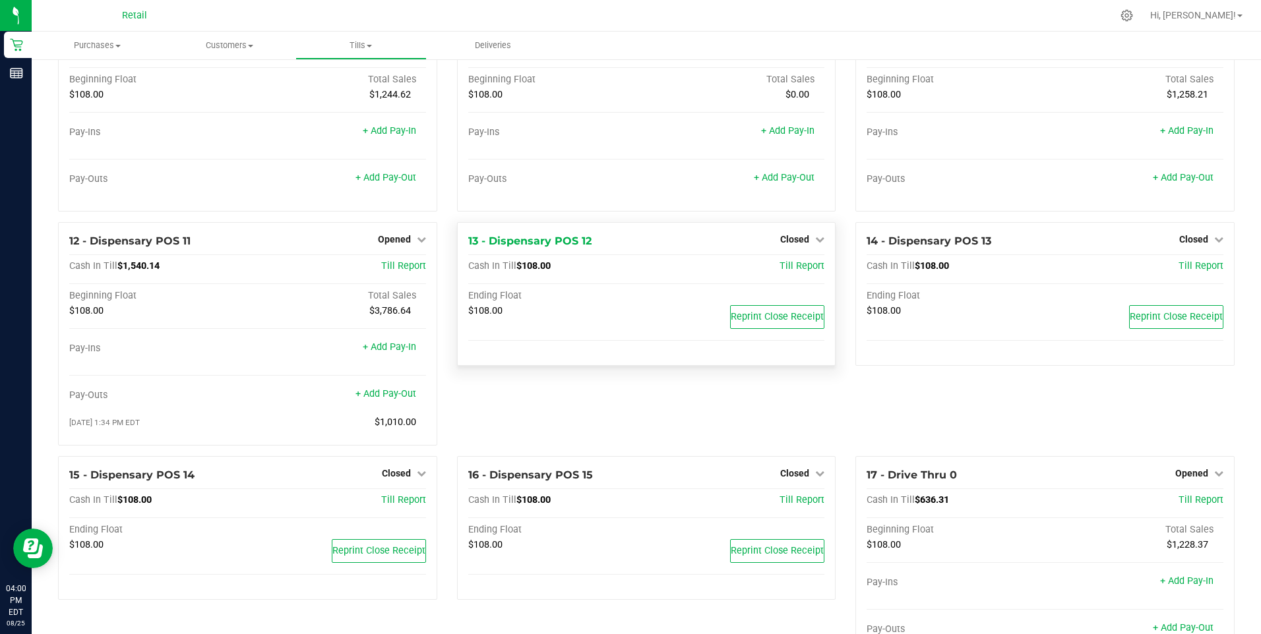
scroll to position [252, 0]
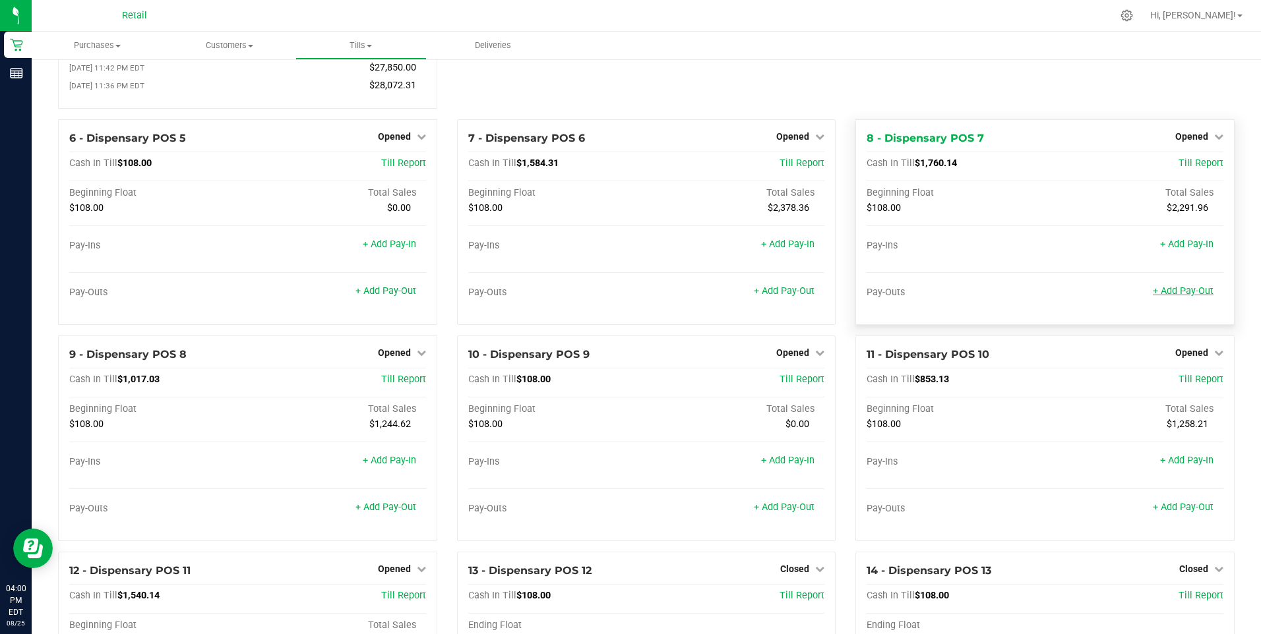
click at [617, 294] on link "+ Add Pay-Out" at bounding box center [1183, 291] width 61 height 11
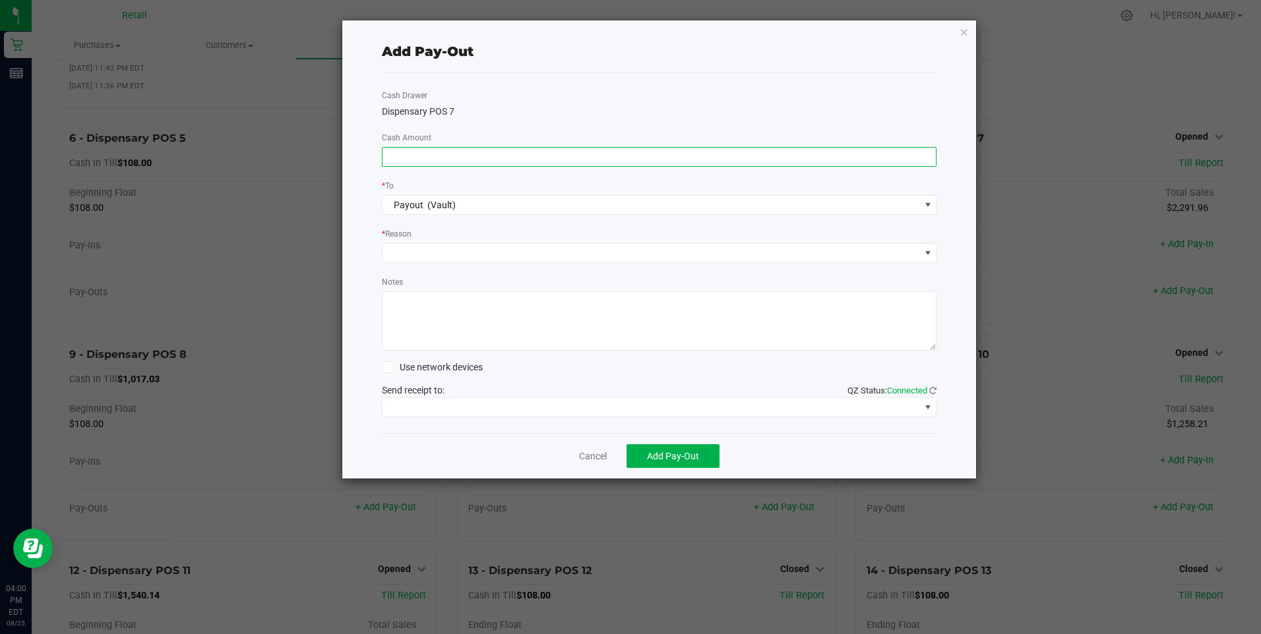
click at [402, 160] on input at bounding box center [659, 157] width 554 height 18
type input "$1,490.00"
click at [435, 253] on span at bounding box center [650, 253] width 537 height 18
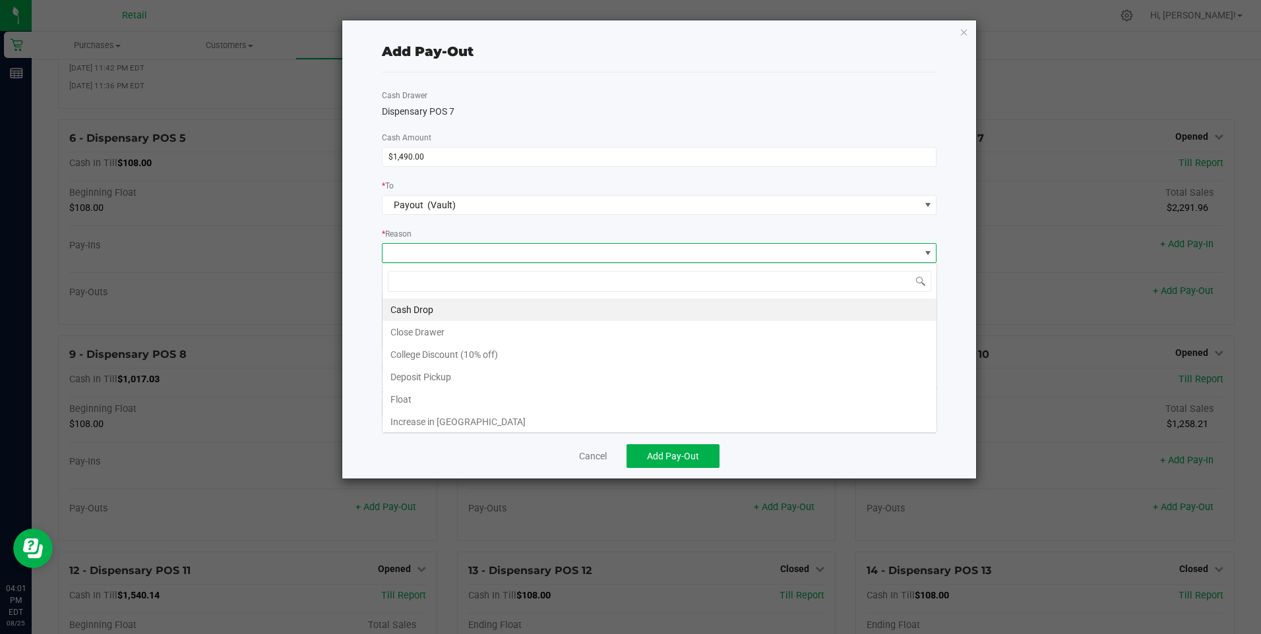
scroll to position [20, 555]
click at [425, 309] on li "Cash Drop" at bounding box center [659, 310] width 554 height 22
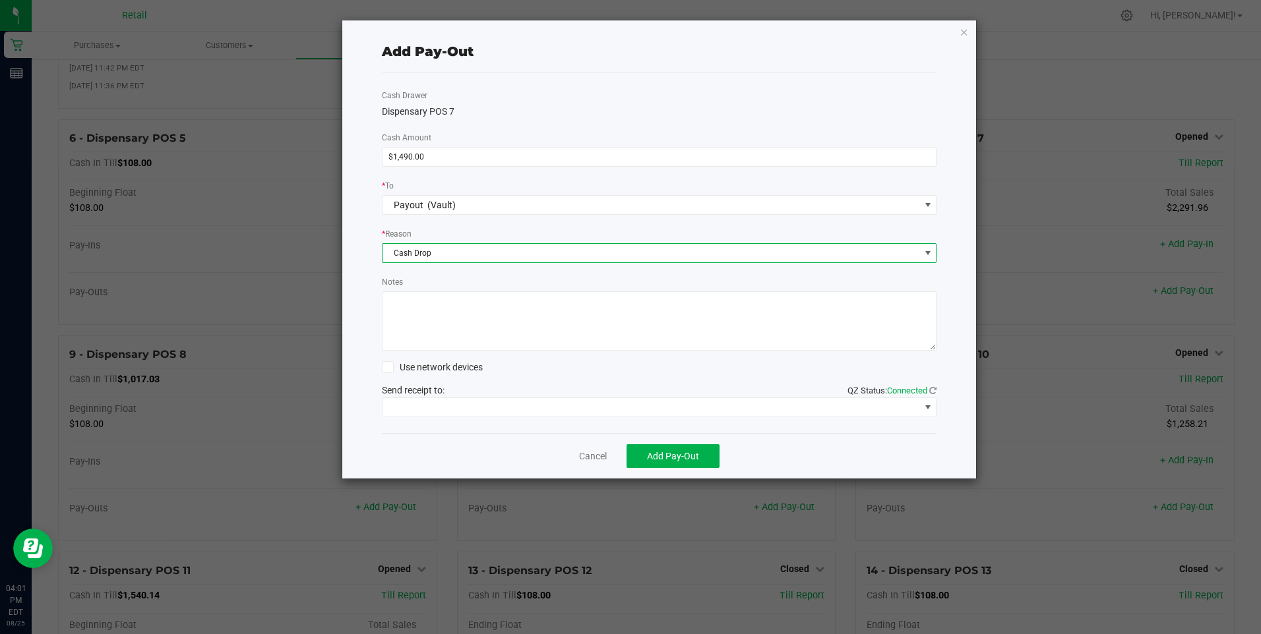
click at [410, 298] on textarea "Notes" at bounding box center [659, 320] width 555 height 59
type textarea "JG"
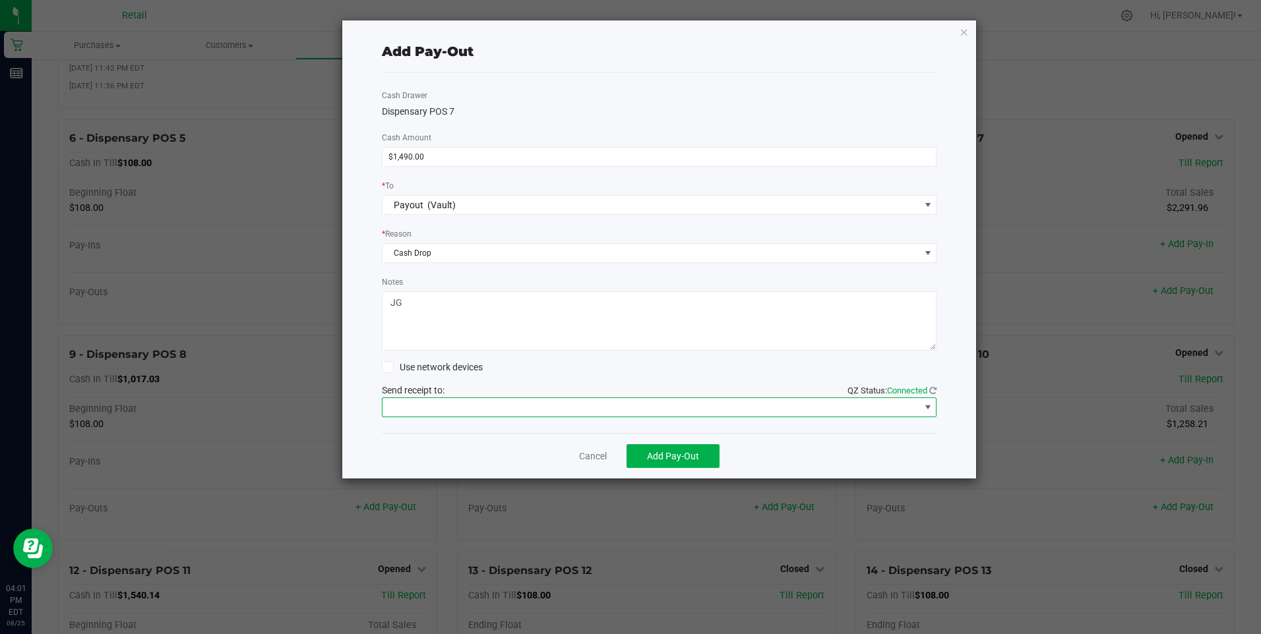
click at [617, 405] on span at bounding box center [927, 407] width 11 height 11
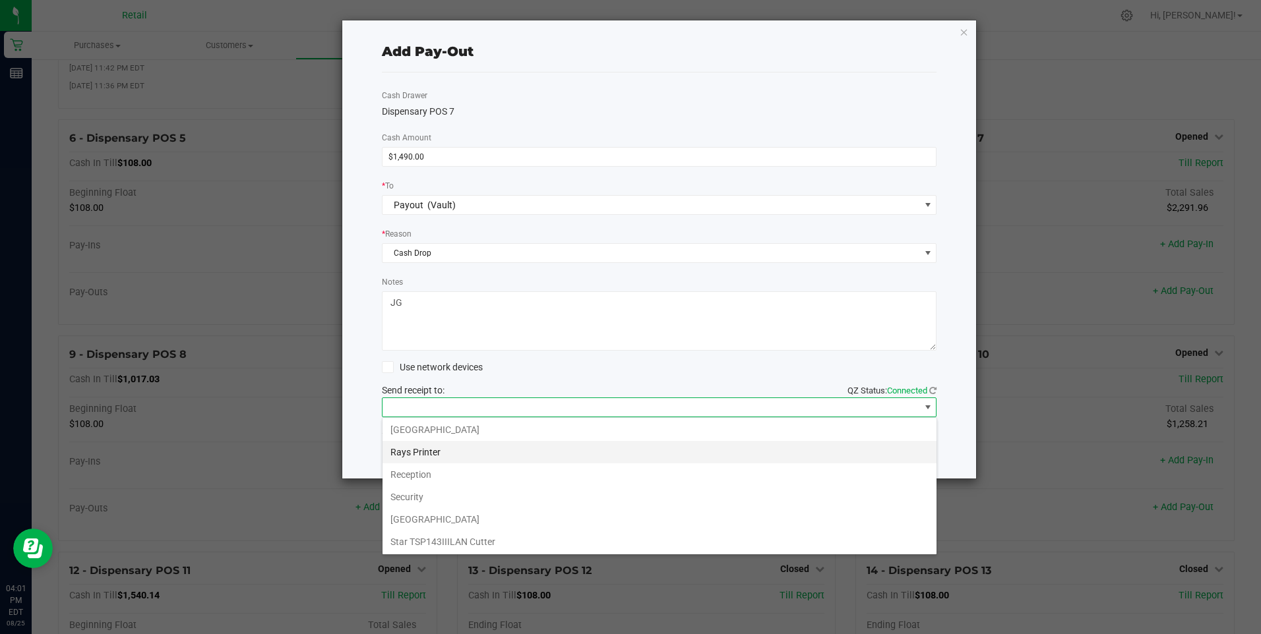
scroll to position [204, 0]
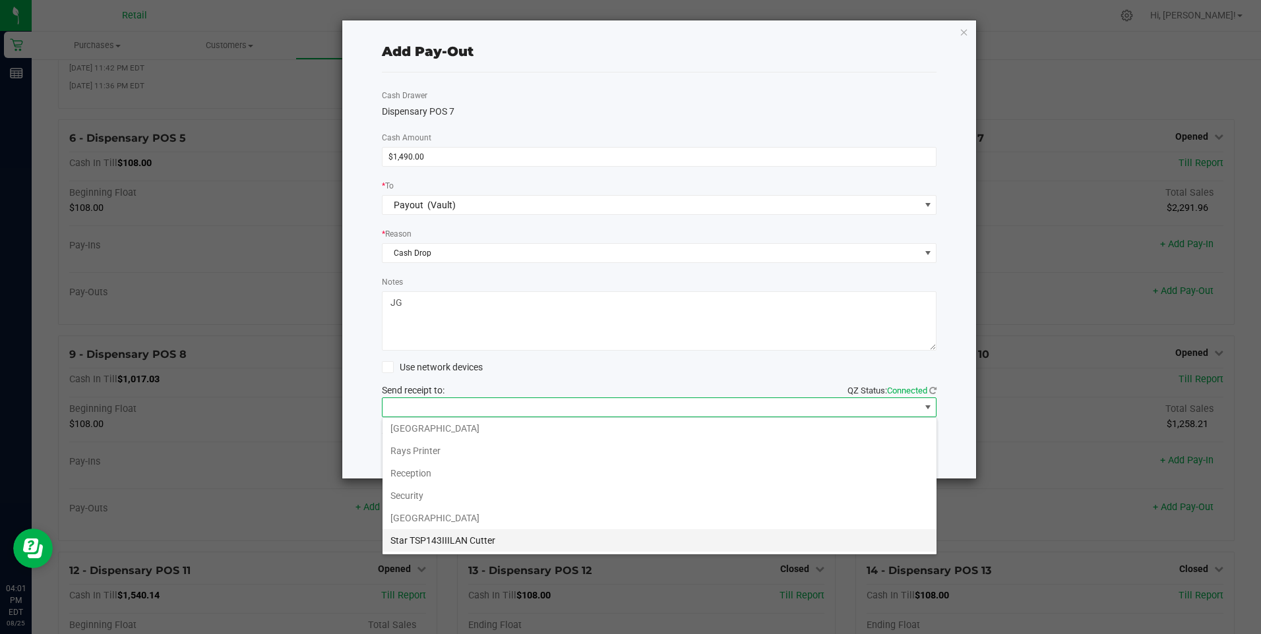
click at [500, 544] on Cutter "Star TSP143IIILAN Cutter" at bounding box center [659, 540] width 554 height 22
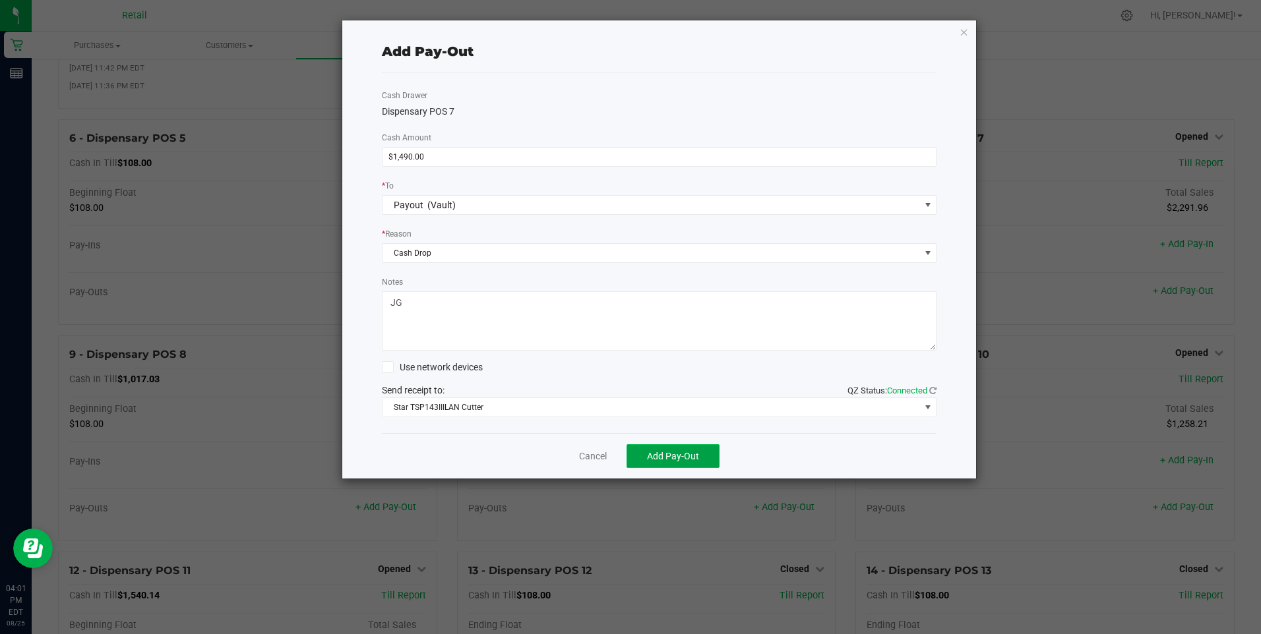
click at [617, 456] on span "Add Pay-Out" at bounding box center [673, 456] width 52 height 11
click at [590, 458] on link "Dismiss" at bounding box center [588, 457] width 32 height 14
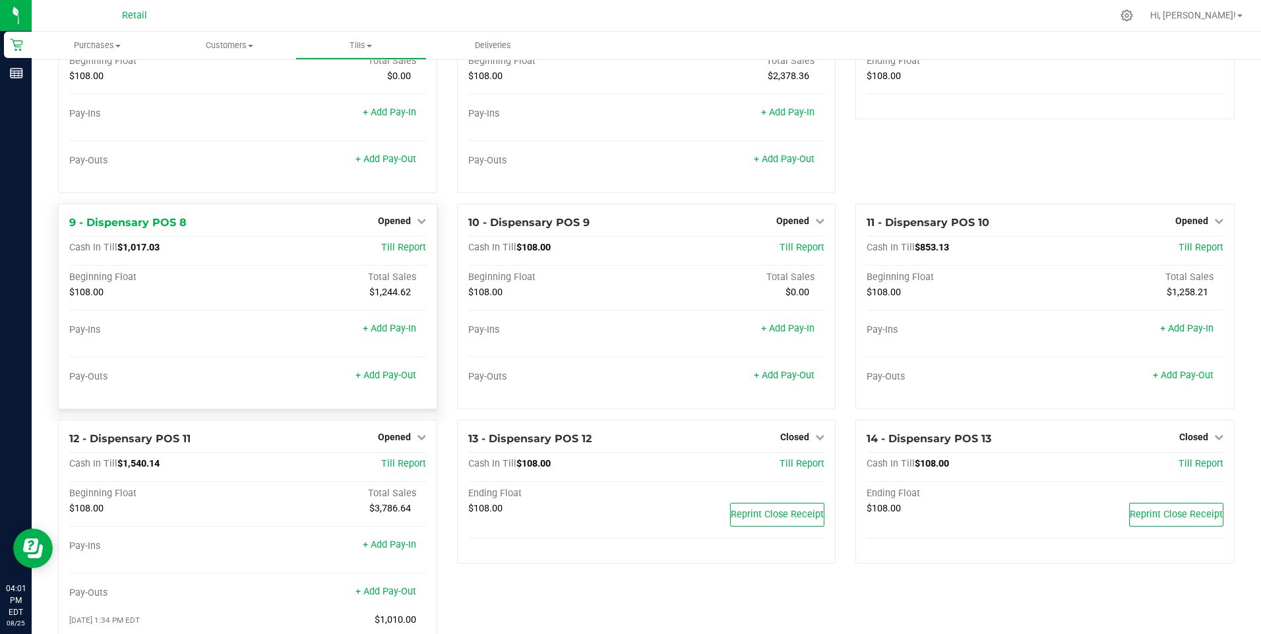
scroll to position [516, 0]
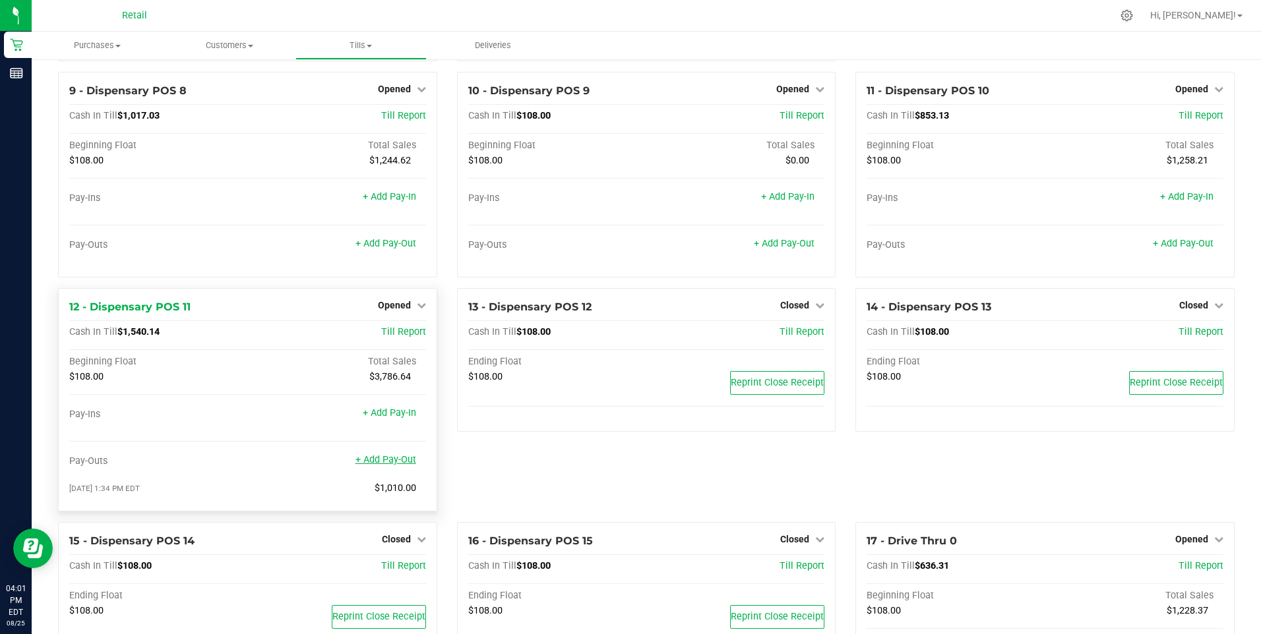
click at [396, 464] on link "+ Add Pay-Out" at bounding box center [385, 459] width 61 height 11
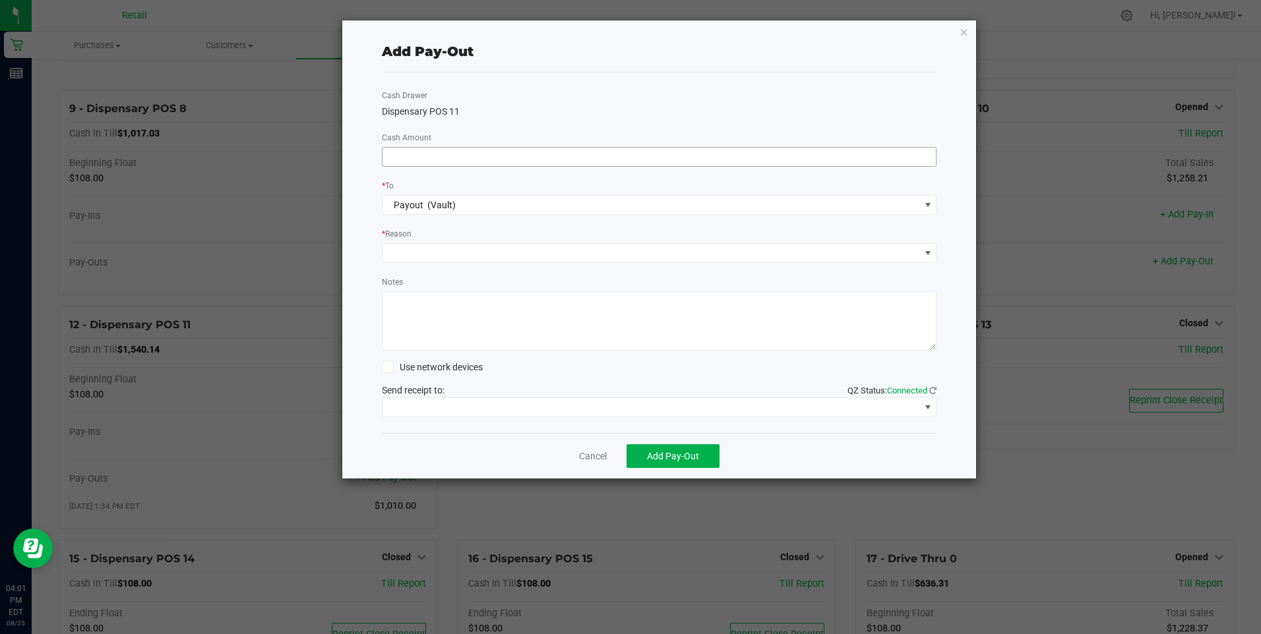
click at [427, 161] on input at bounding box center [659, 157] width 554 height 18
type input "$1,090.00"
click at [617, 251] on span at bounding box center [927, 253] width 11 height 11
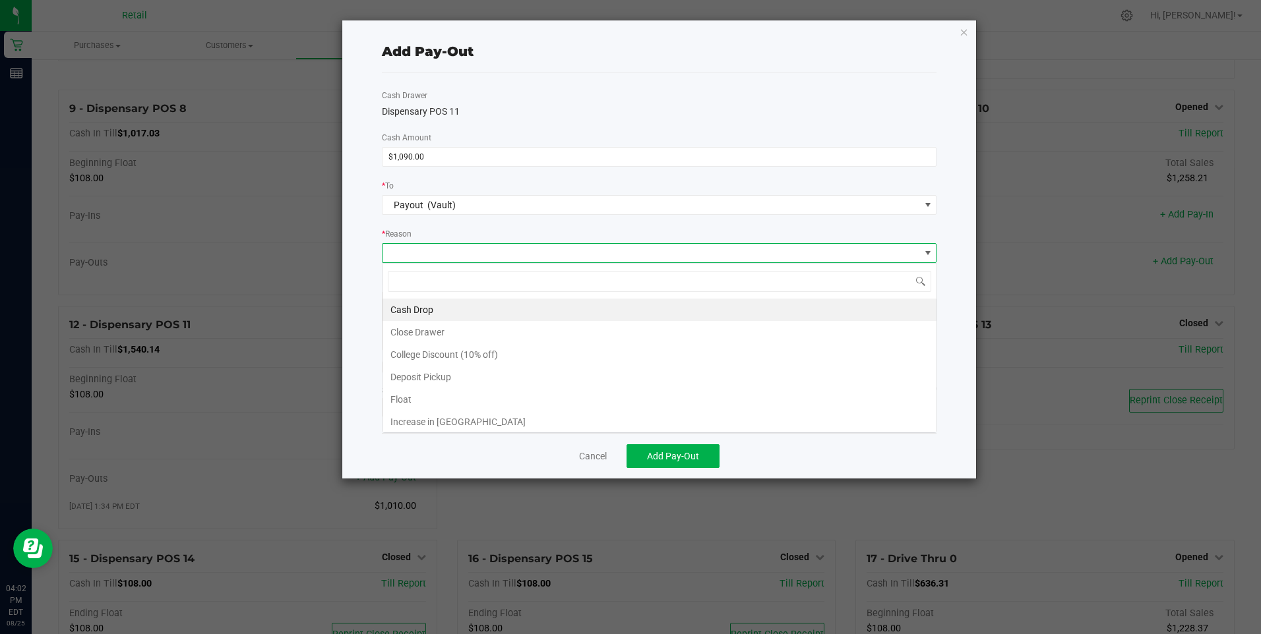
scroll to position [20, 555]
click at [421, 306] on li "Cash Drop" at bounding box center [659, 310] width 554 height 22
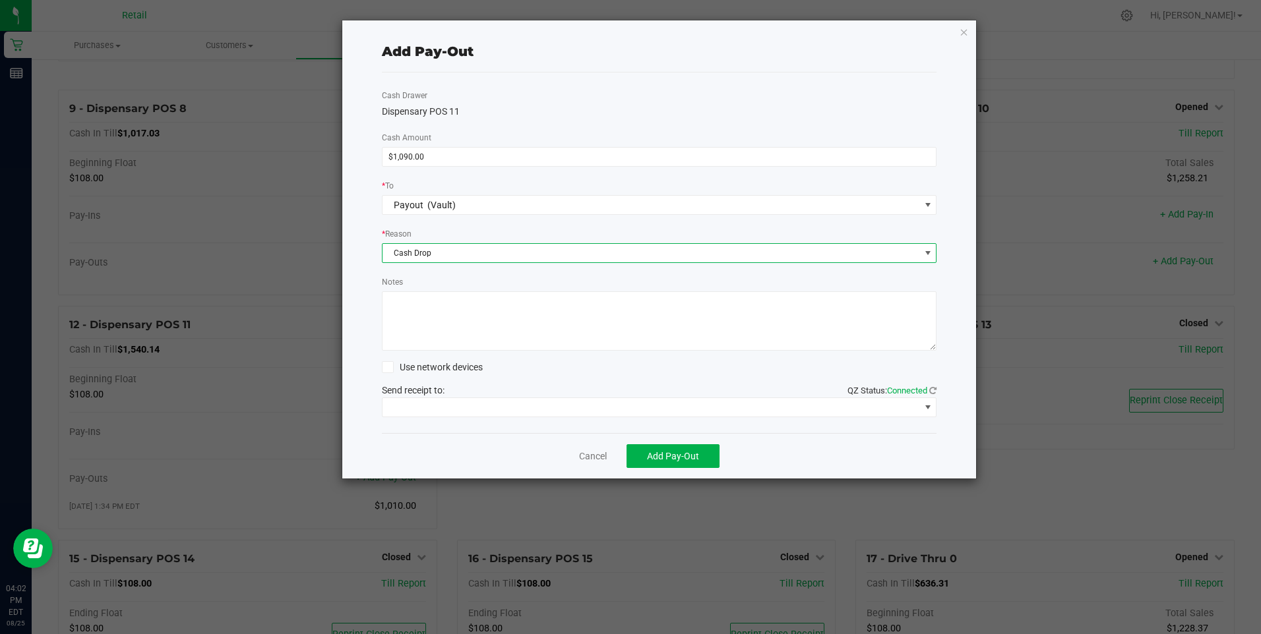
click at [397, 313] on textarea "Notes" at bounding box center [659, 320] width 555 height 59
type textarea "JG"
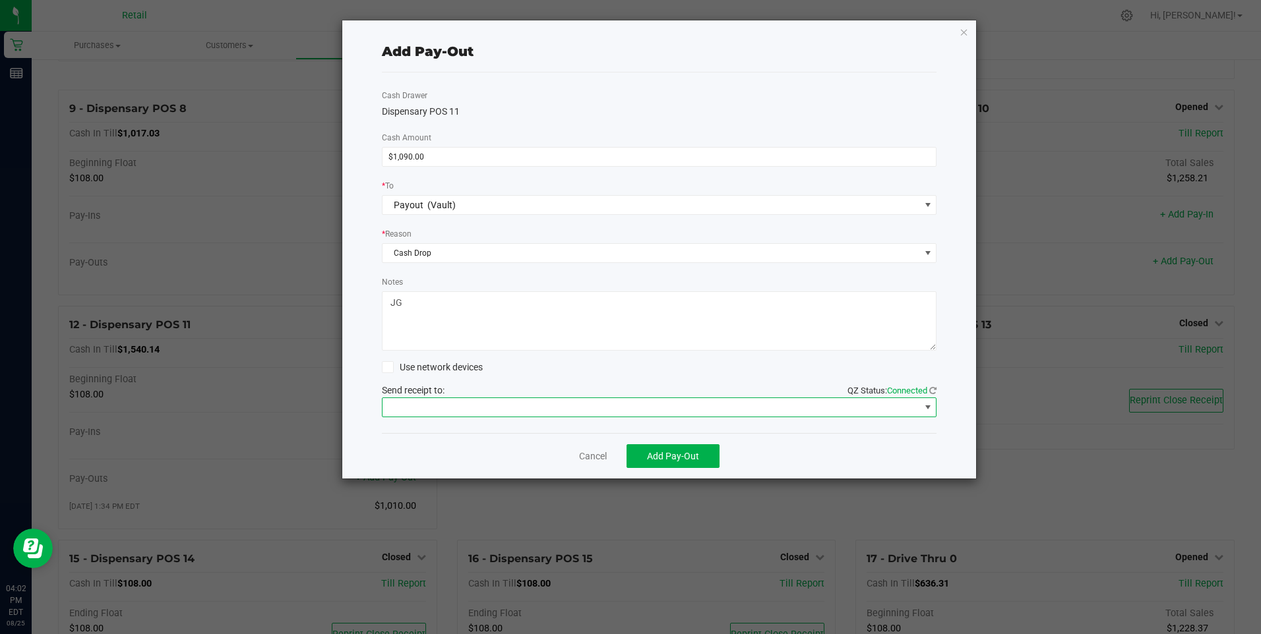
click at [617, 407] on span at bounding box center [927, 407] width 11 height 11
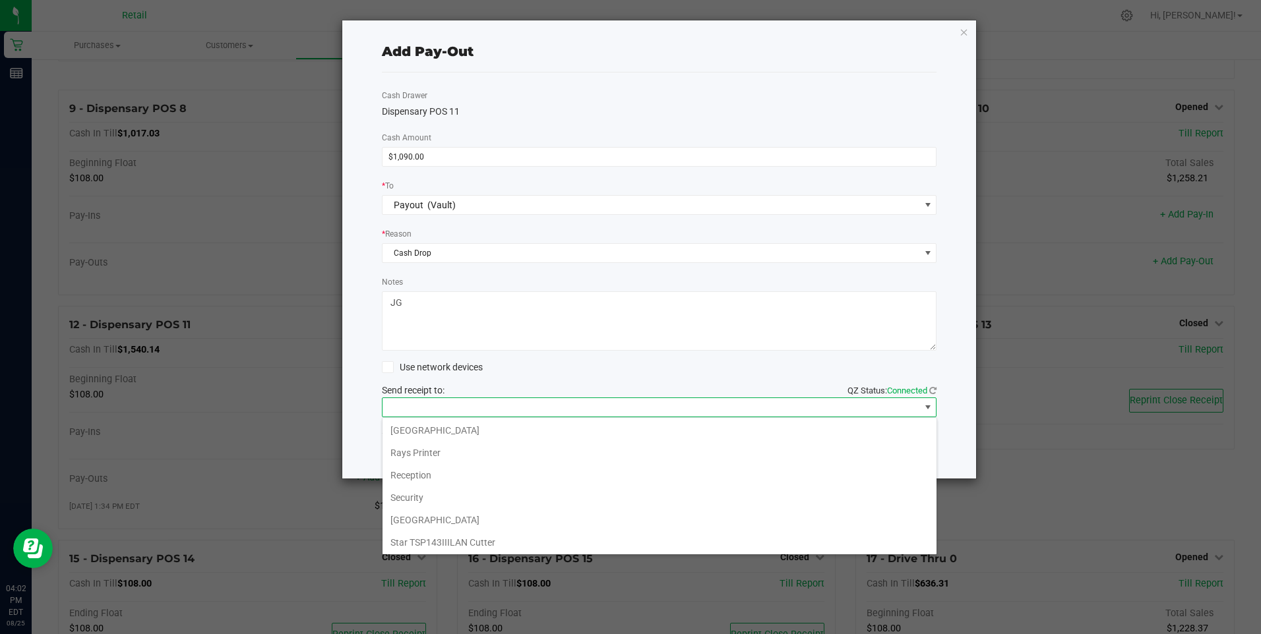
scroll to position [204, 0]
click at [469, 539] on Cutter "Star TSP143IIILAN Cutter" at bounding box center [659, 540] width 554 height 22
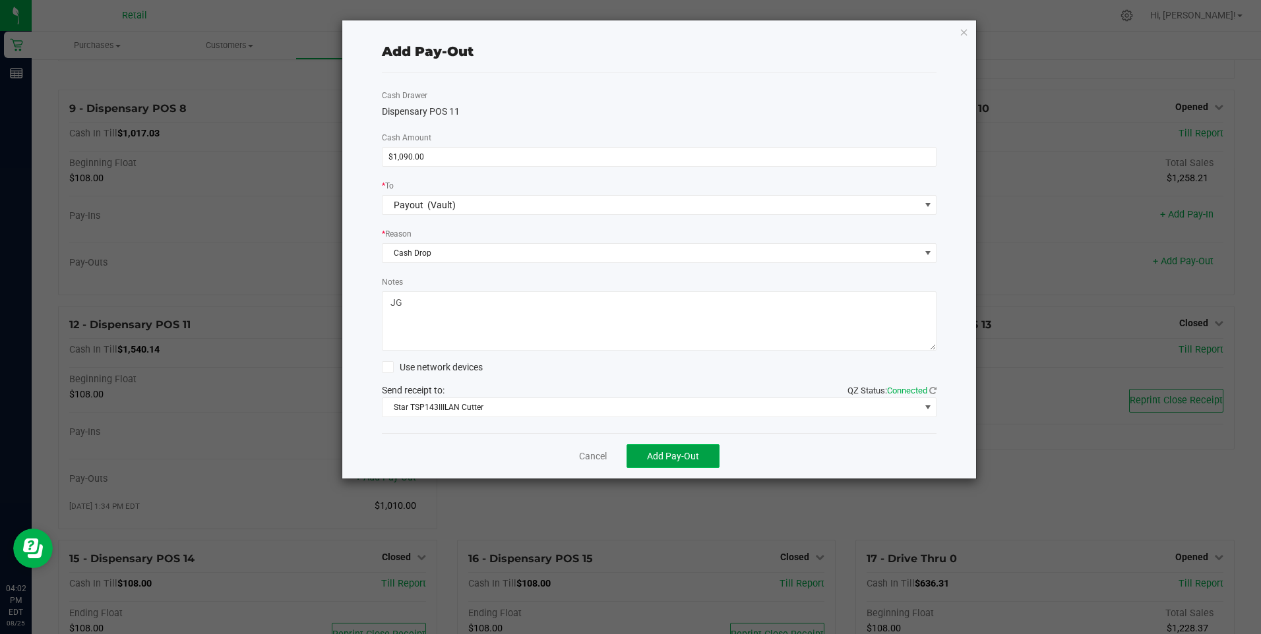
click at [617, 453] on span "Add Pay-Out" at bounding box center [673, 456] width 52 height 11
click at [583, 457] on link "Dismiss" at bounding box center [588, 457] width 32 height 14
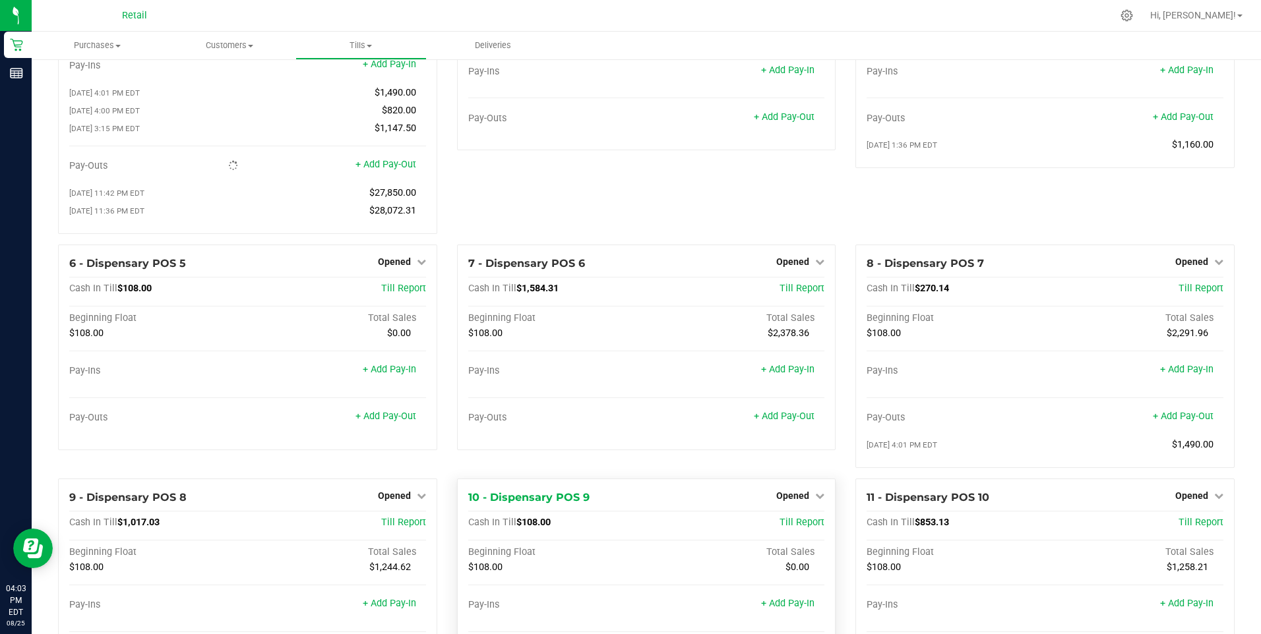
scroll to position [120, 0]
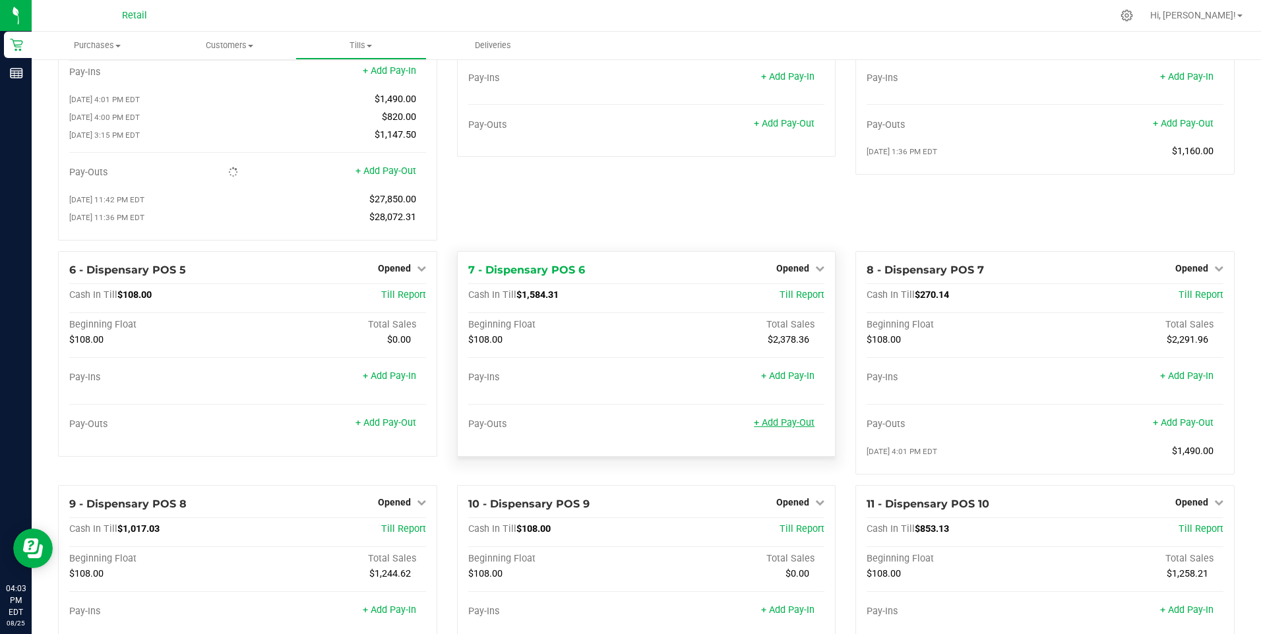
click at [617, 426] on link "+ Add Pay-Out" at bounding box center [784, 422] width 61 height 11
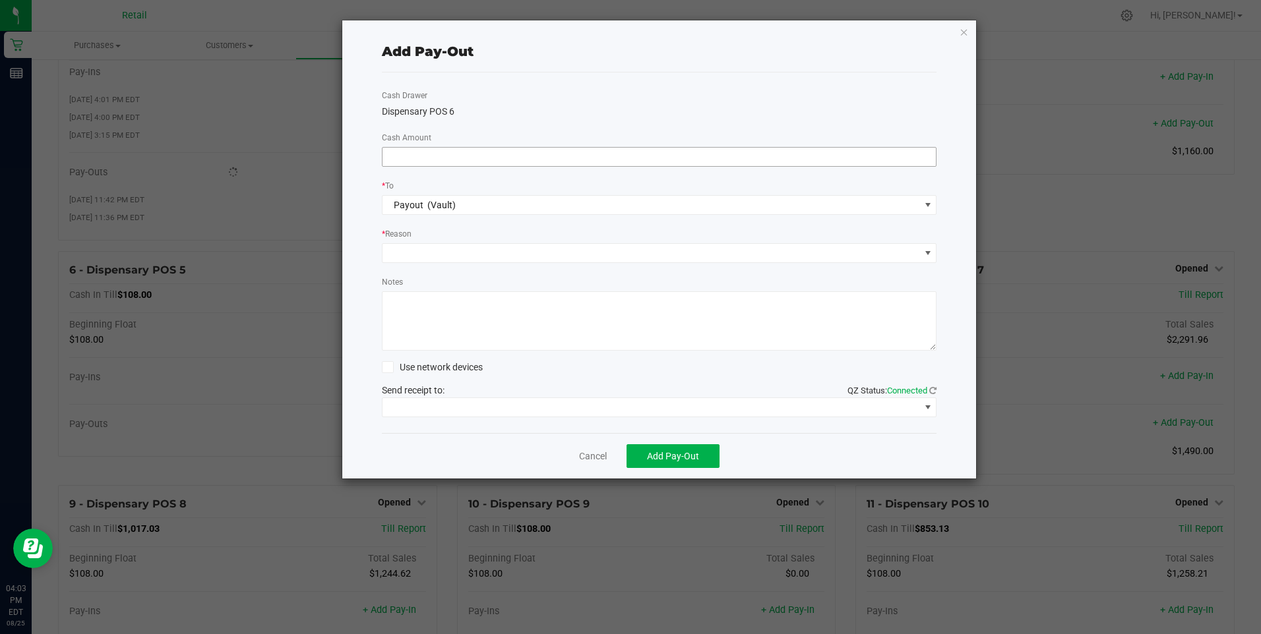
click at [430, 155] on input at bounding box center [659, 157] width 554 height 18
type input "$980.00"
click at [409, 253] on span at bounding box center [650, 253] width 537 height 18
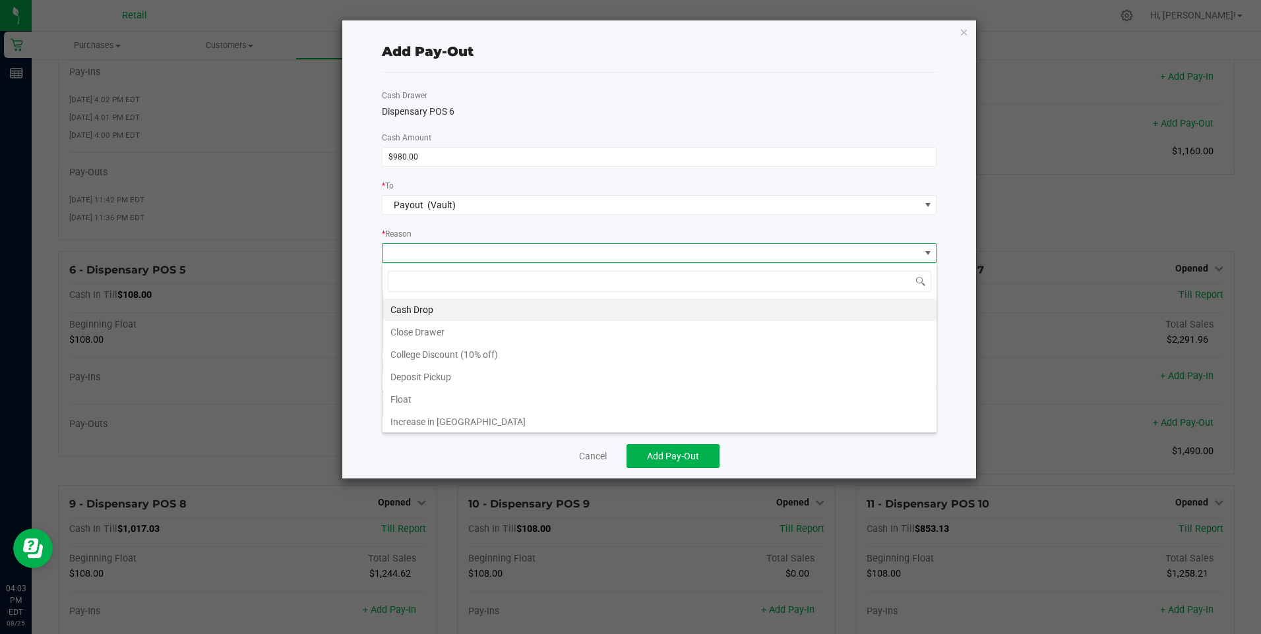
scroll to position [20, 555]
click at [408, 309] on li "Cash Drop" at bounding box center [659, 310] width 554 height 22
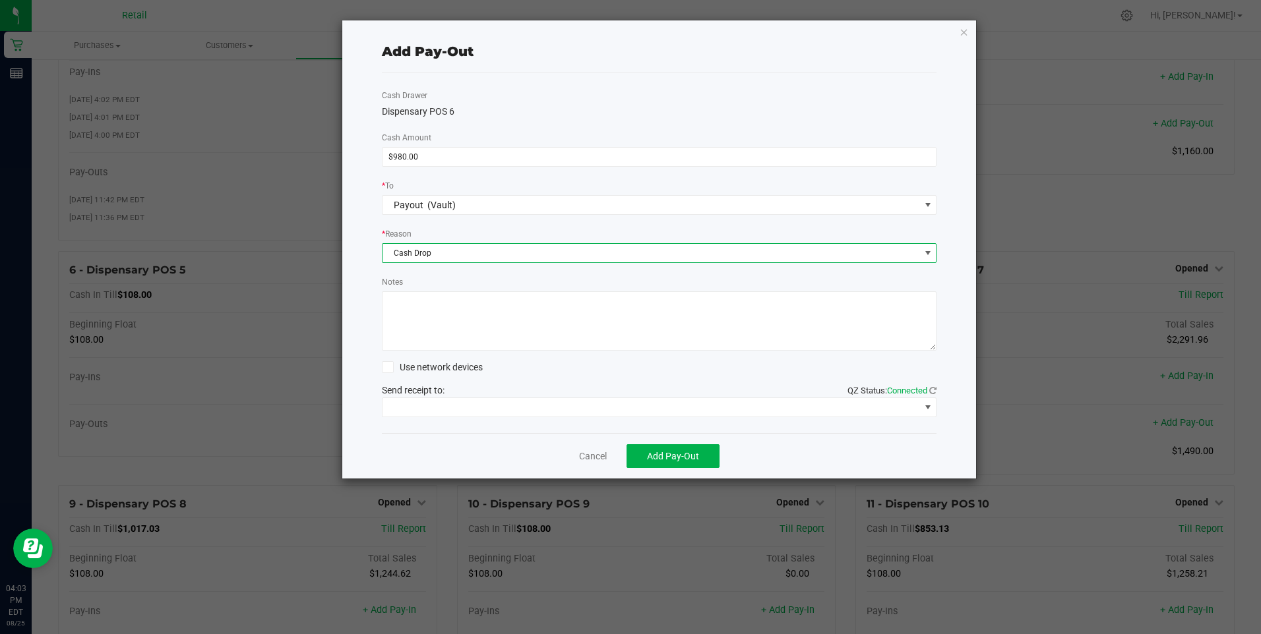
click at [407, 306] on textarea "Notes" at bounding box center [659, 320] width 555 height 59
type textarea "JG"
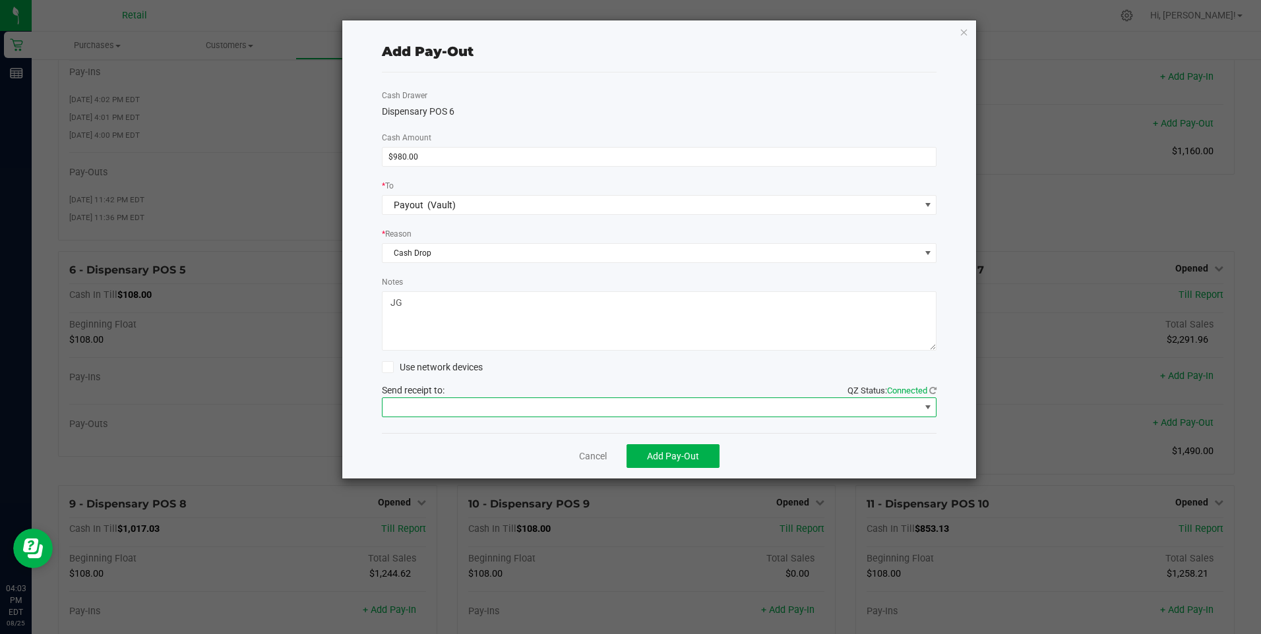
click at [422, 402] on span at bounding box center [650, 407] width 537 height 18
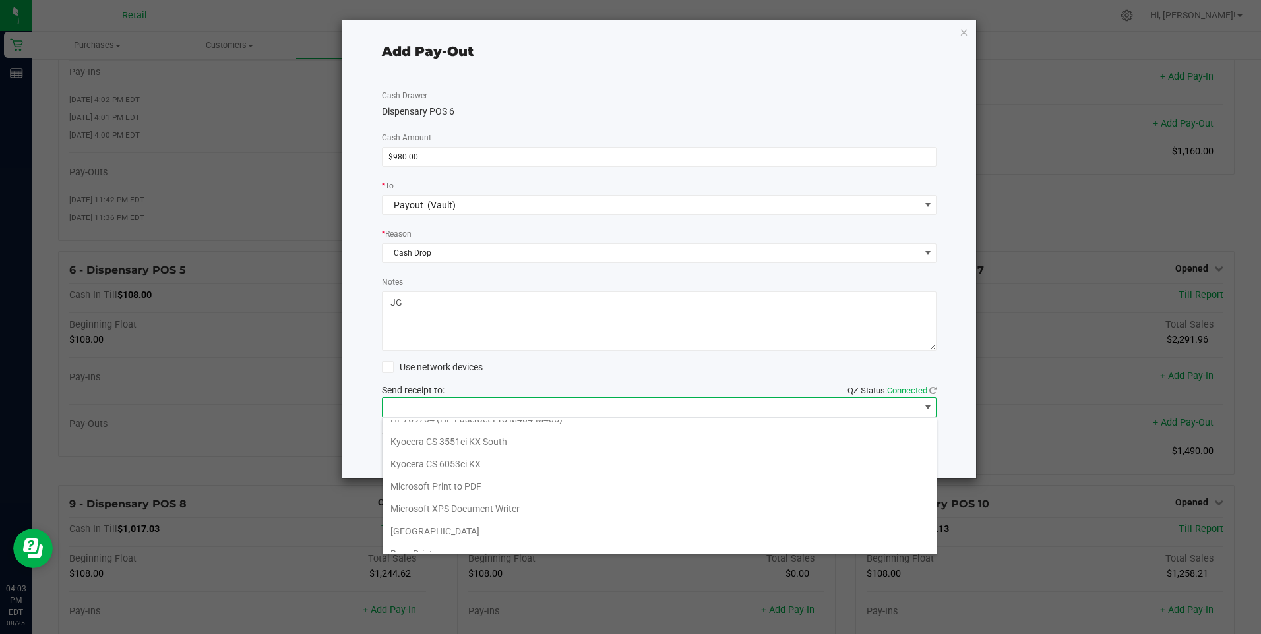
scroll to position [204, 0]
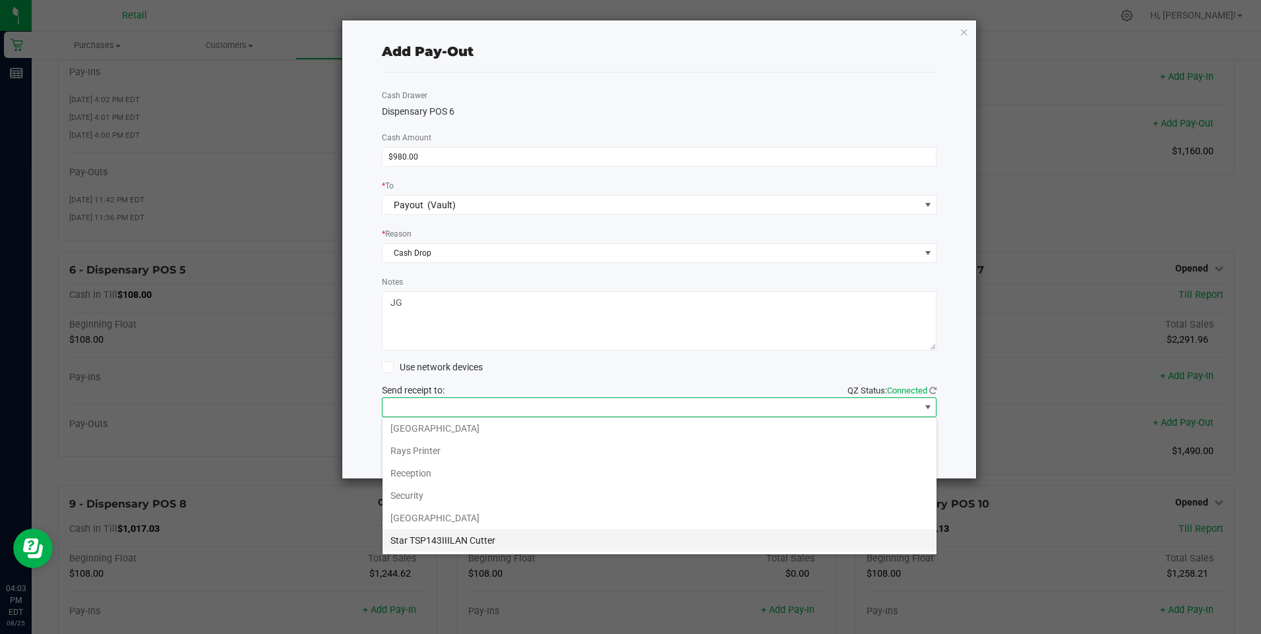
click at [491, 537] on Cutter "Star TSP143IIILAN Cutter" at bounding box center [659, 540] width 554 height 22
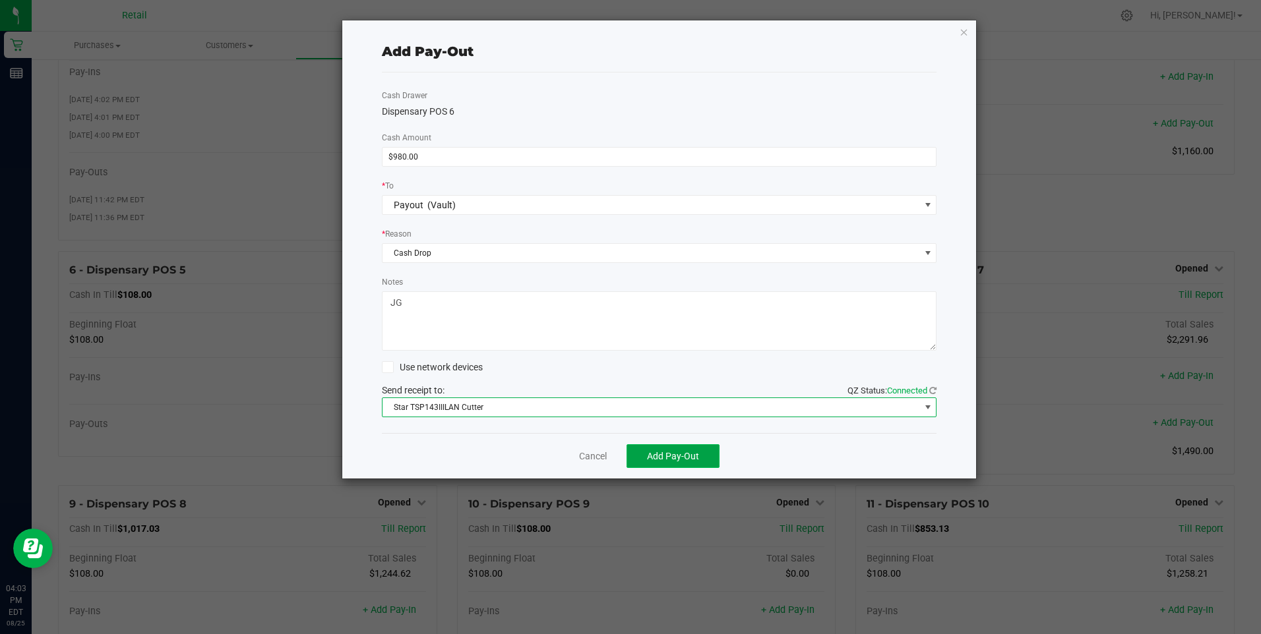
click at [617, 458] on span "Add Pay-Out" at bounding box center [673, 456] width 52 height 11
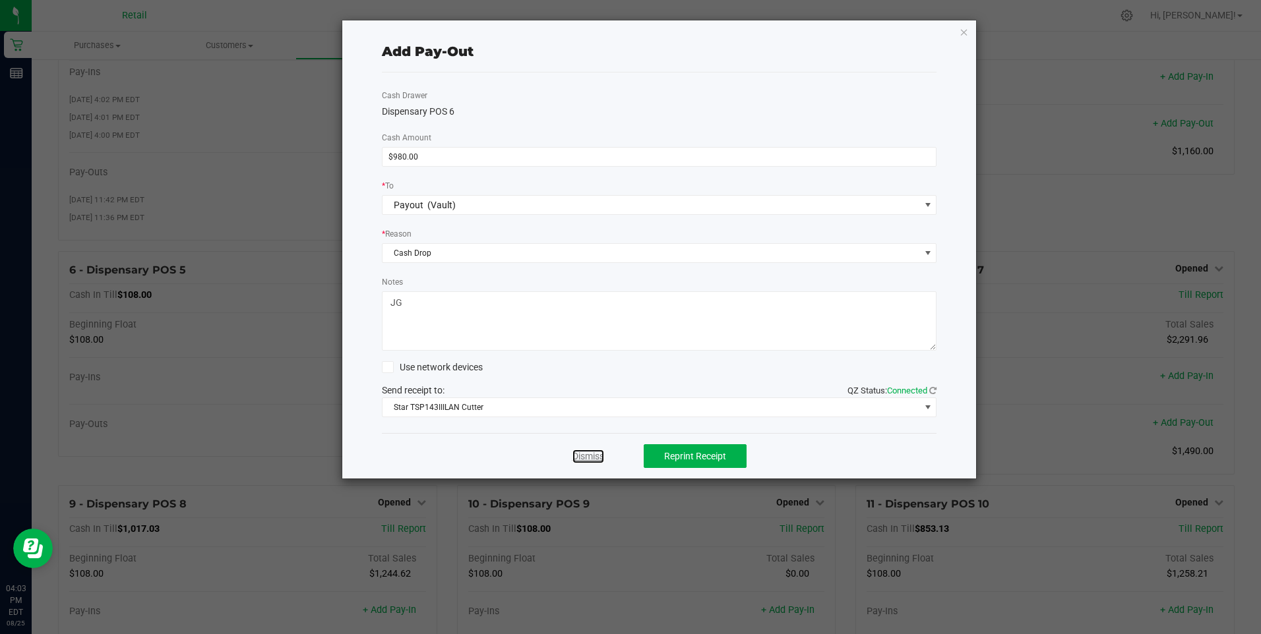
drag, startPoint x: 594, startPoint y: 456, endPoint x: 704, endPoint y: 401, distance: 122.4
click at [594, 455] on link "Dismiss" at bounding box center [588, 457] width 32 height 14
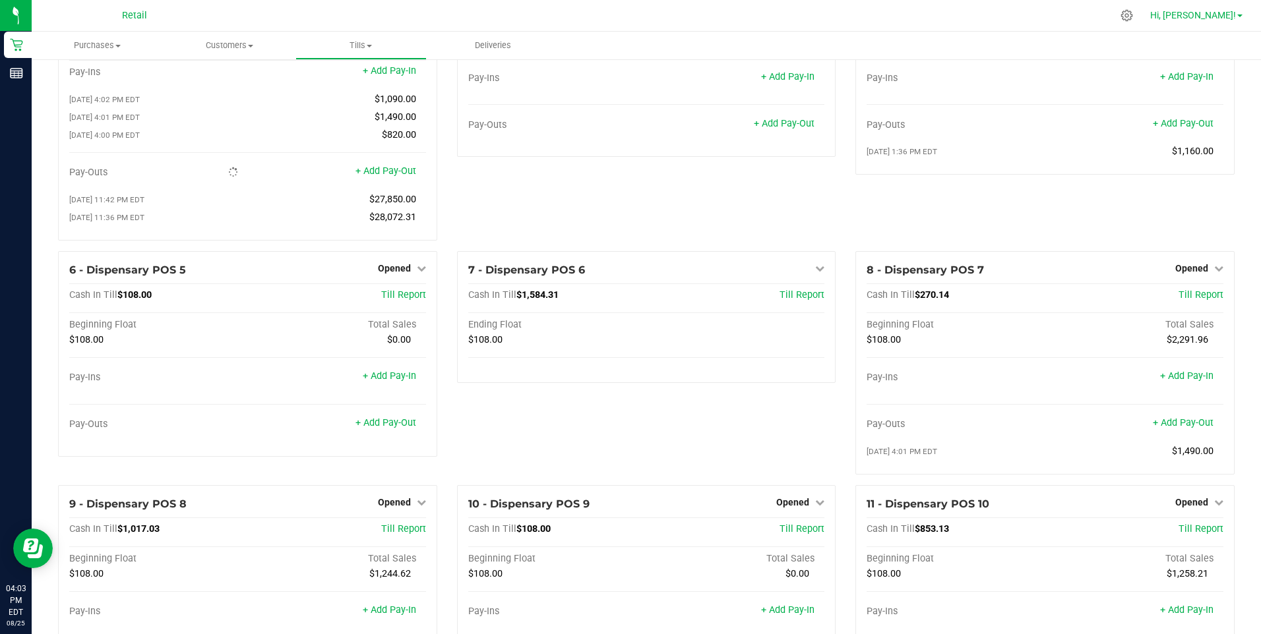
click at [617, 15] on span at bounding box center [1239, 16] width 5 height 3
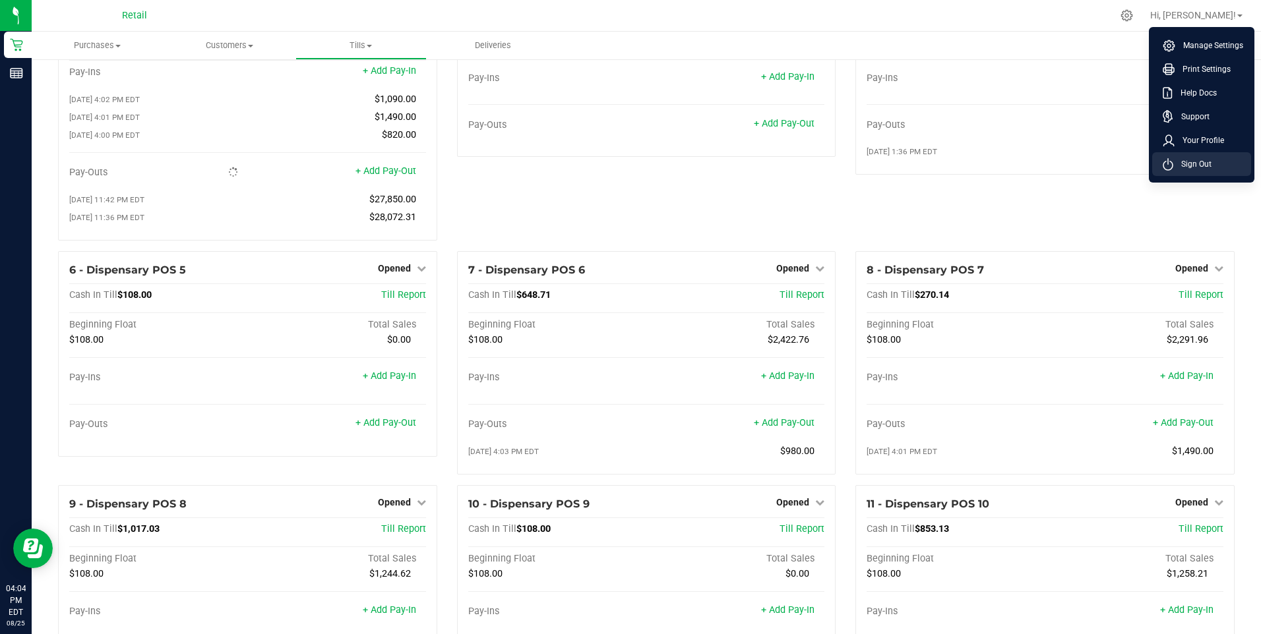
click at [617, 161] on span "Sign Out" at bounding box center [1192, 164] width 38 height 13
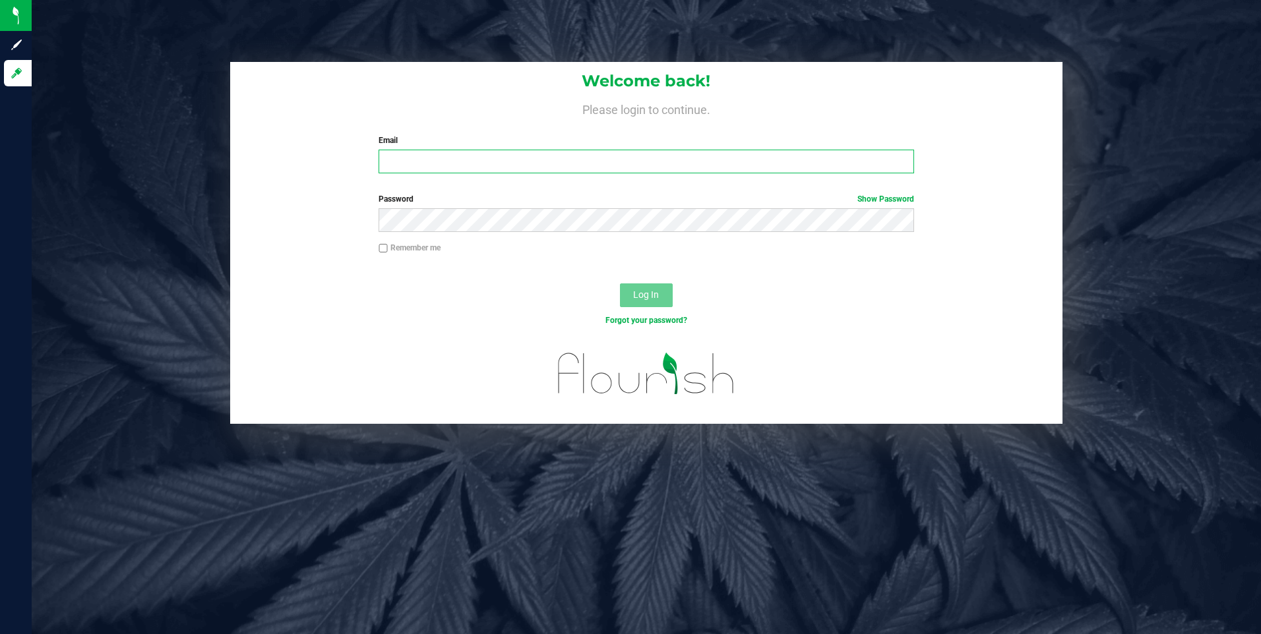
type input "[EMAIL_ADDRESS][DOMAIN_NAME]"
